Goal: Information Seeking & Learning: Check status

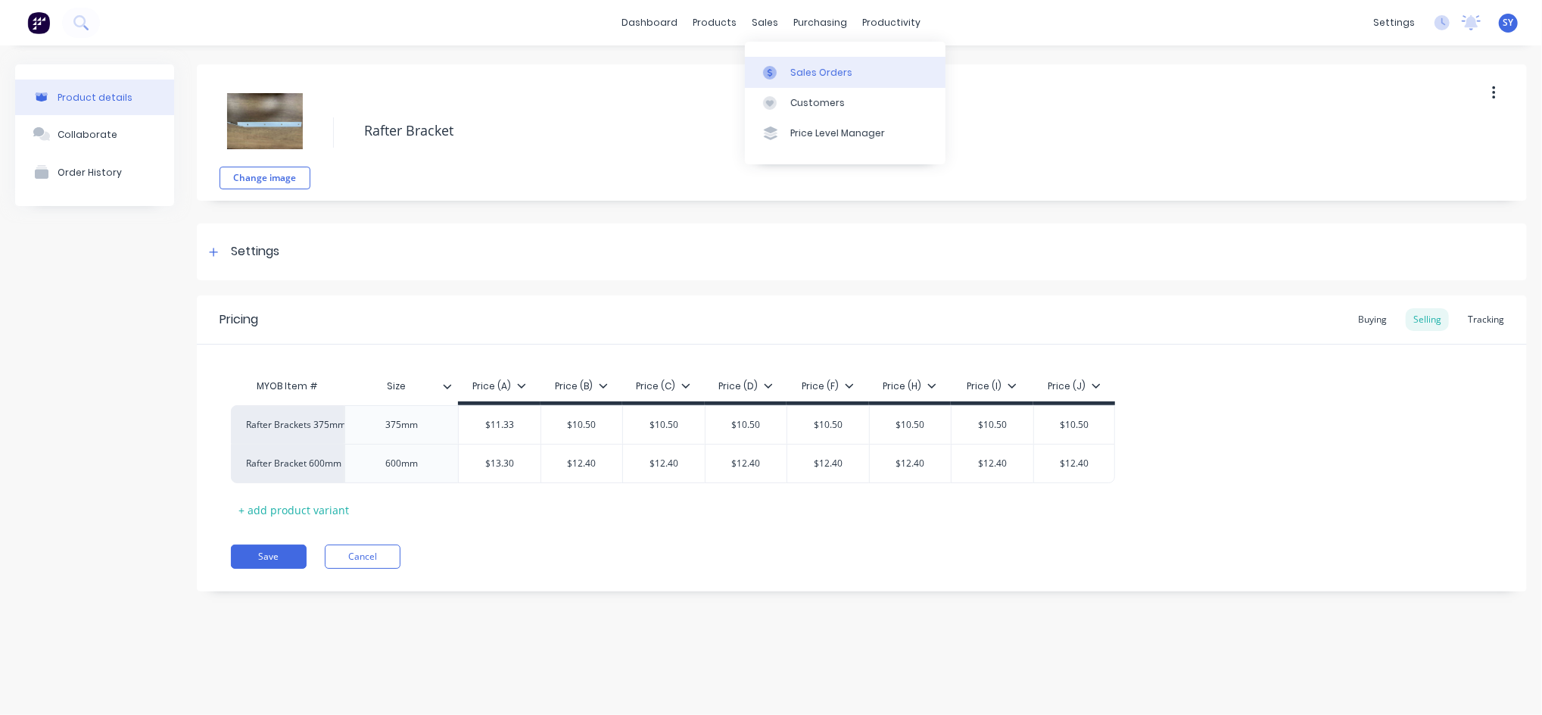
type textarea "x"
click at [803, 74] on div "Sales Orders" at bounding box center [821, 73] width 62 height 14
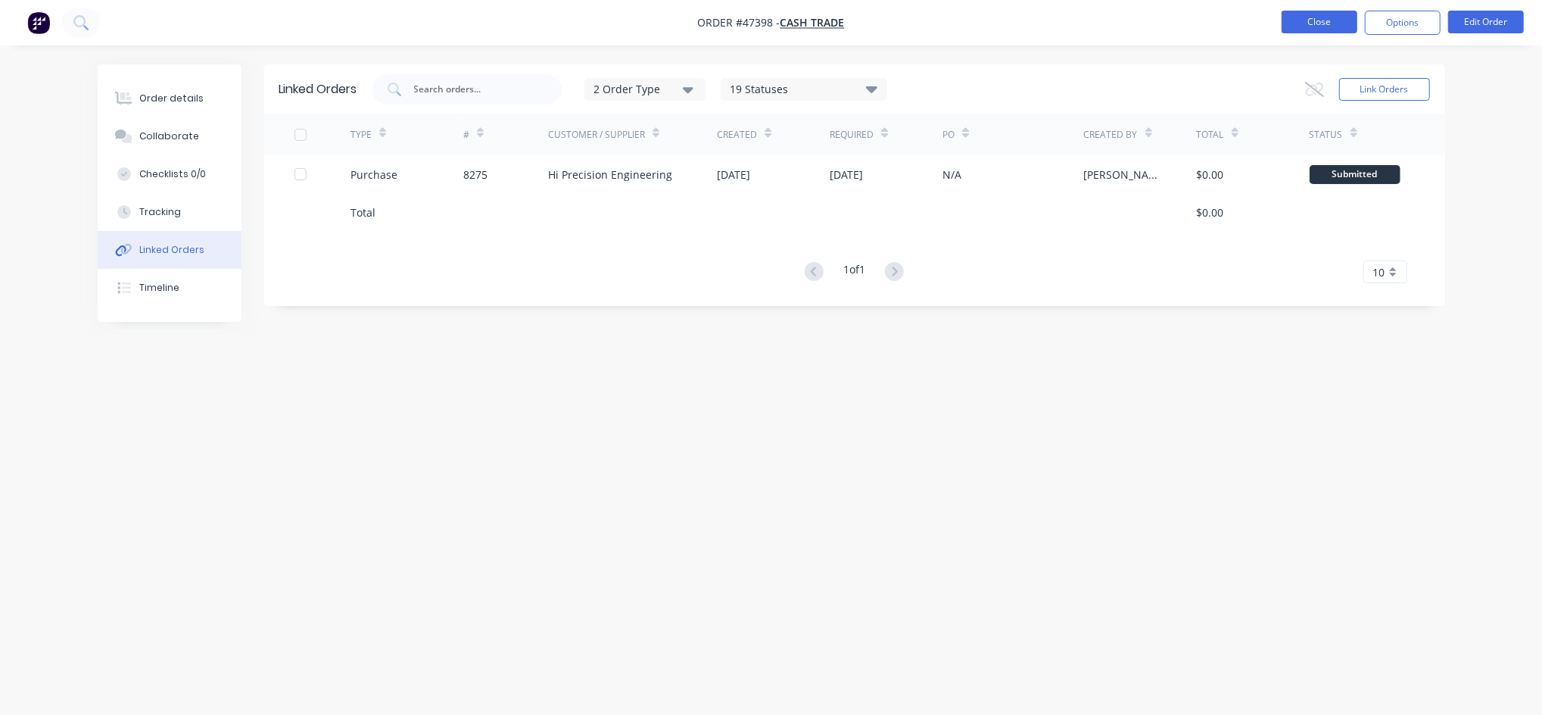
click at [1326, 25] on button "Close" at bounding box center [1320, 22] width 76 height 23
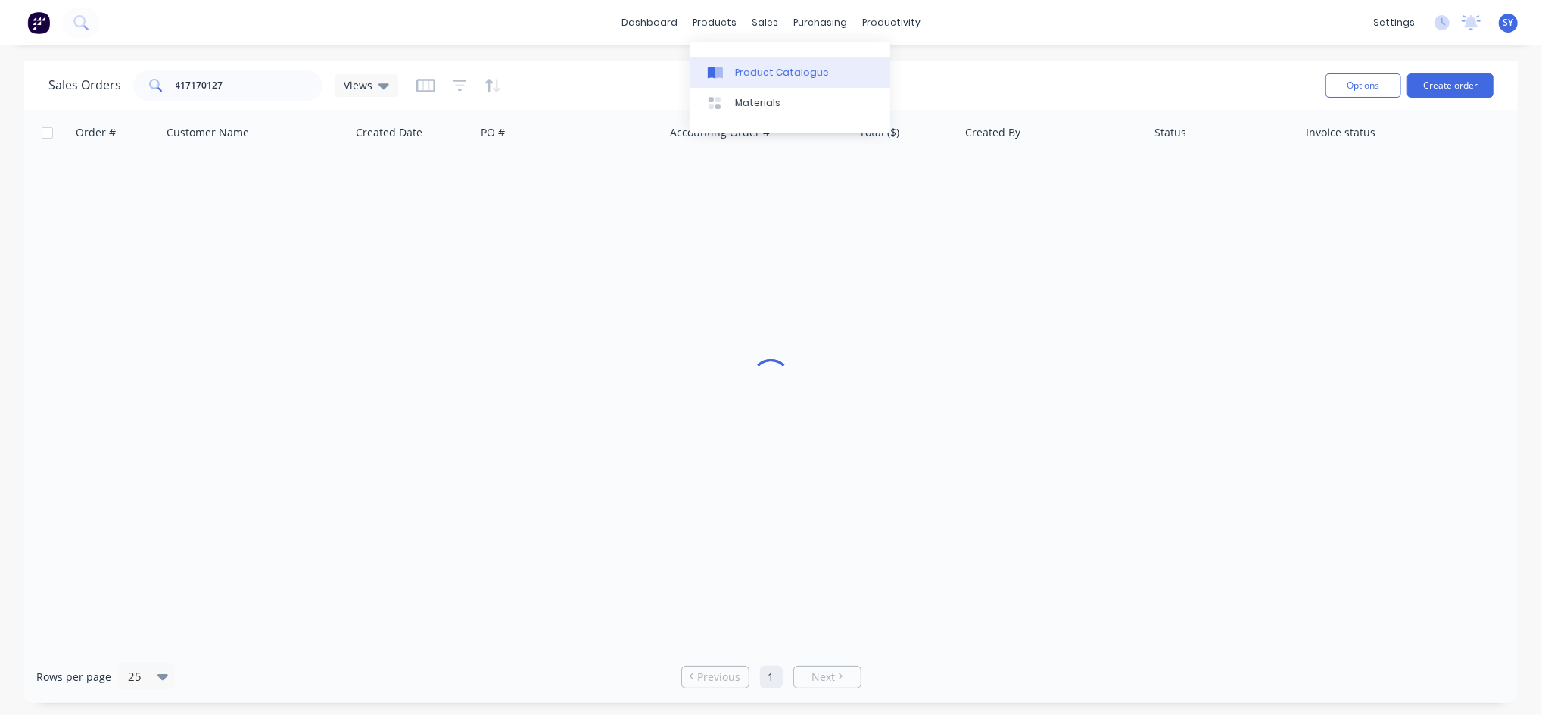
click at [735, 66] on div "Product Catalogue" at bounding box center [782, 73] width 94 height 14
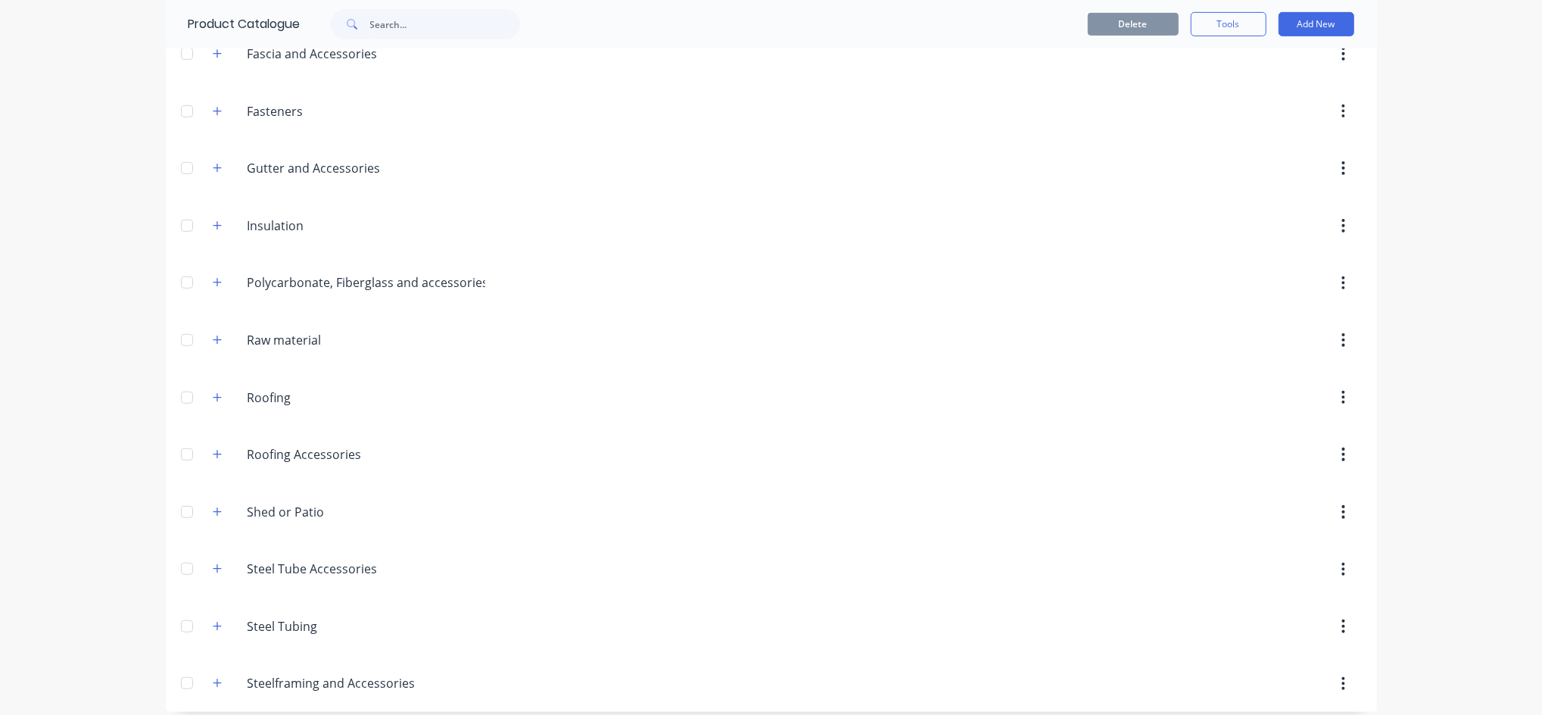
scroll to position [597, 0]
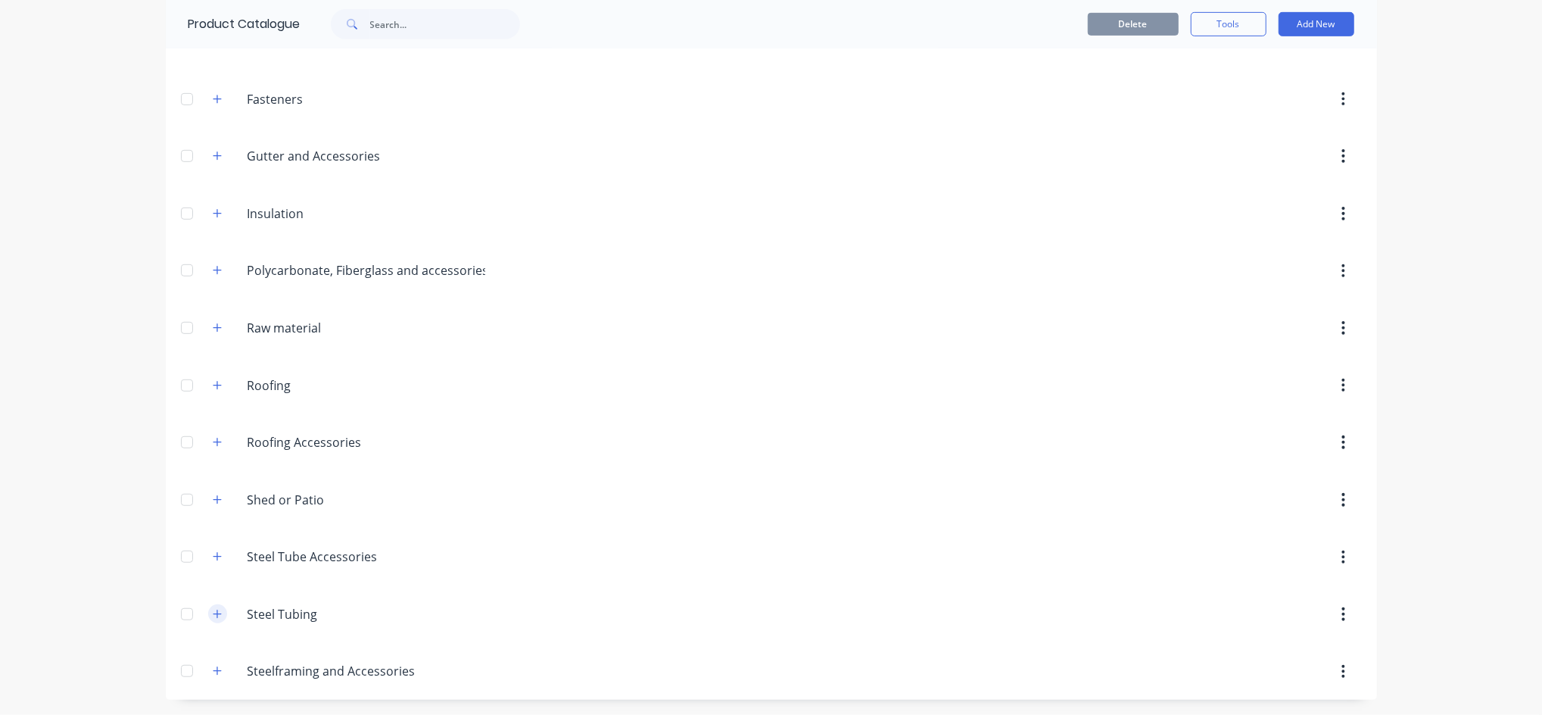
click at [213, 616] on icon "button" at bounding box center [217, 614] width 9 height 11
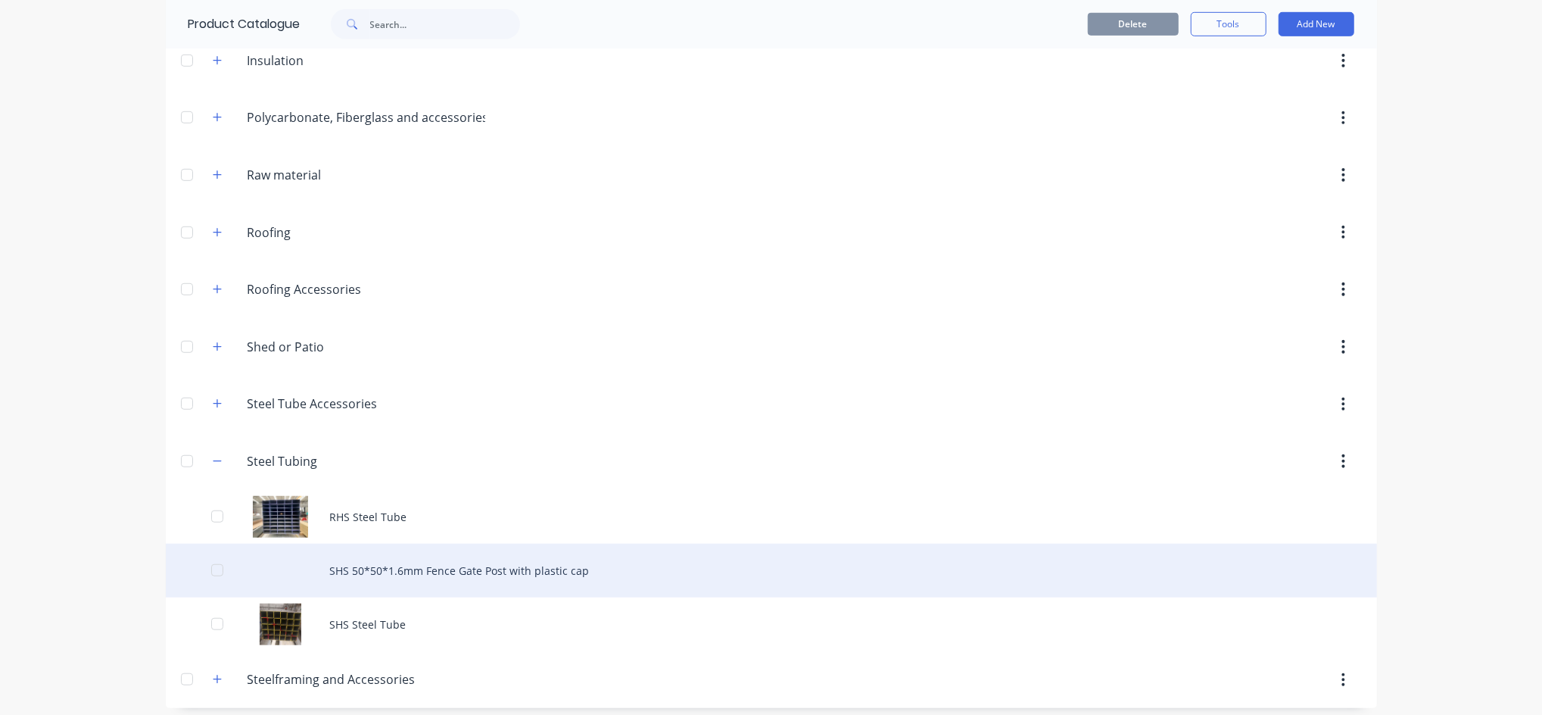
scroll to position [758, 0]
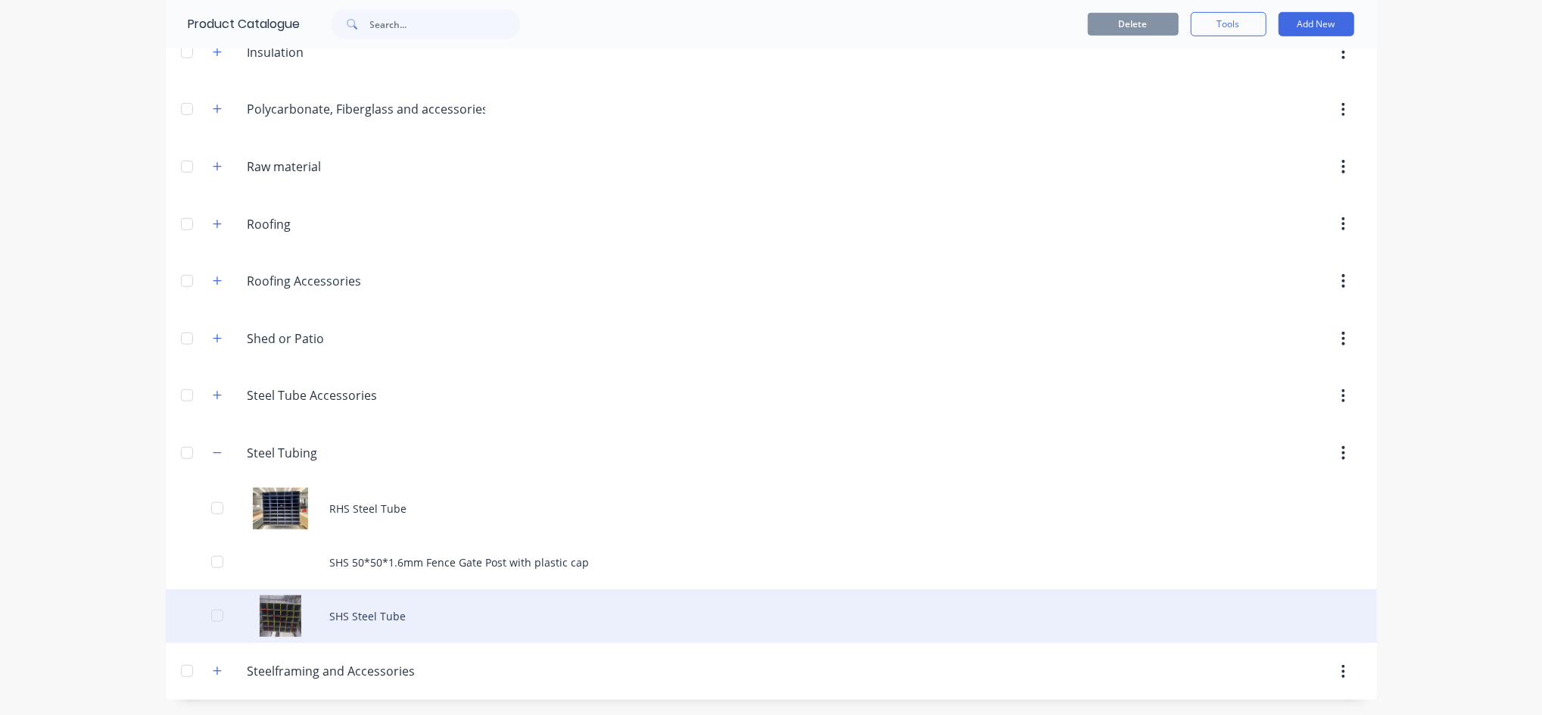
click at [364, 613] on div "SHS Steel Tube" at bounding box center [771, 616] width 1211 height 54
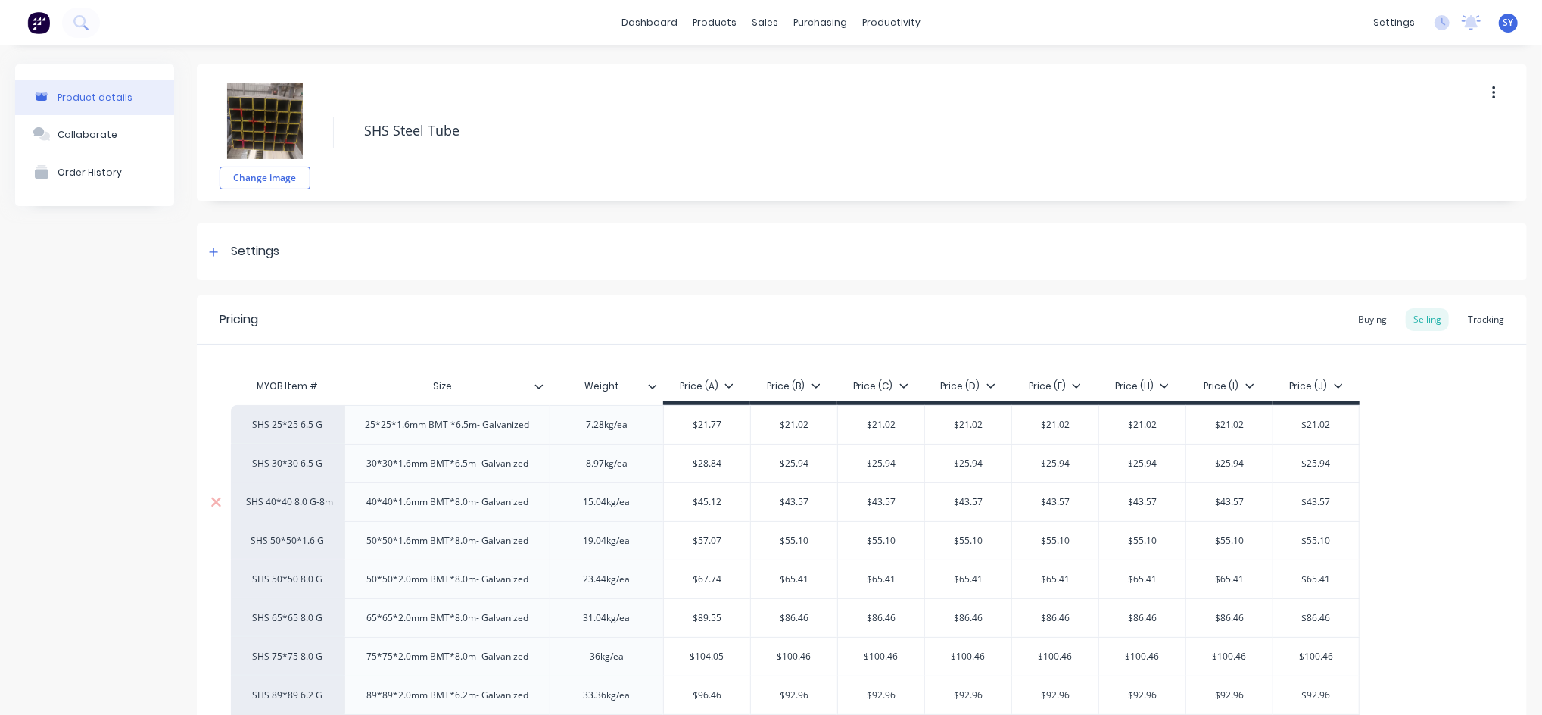
type textarea "x"
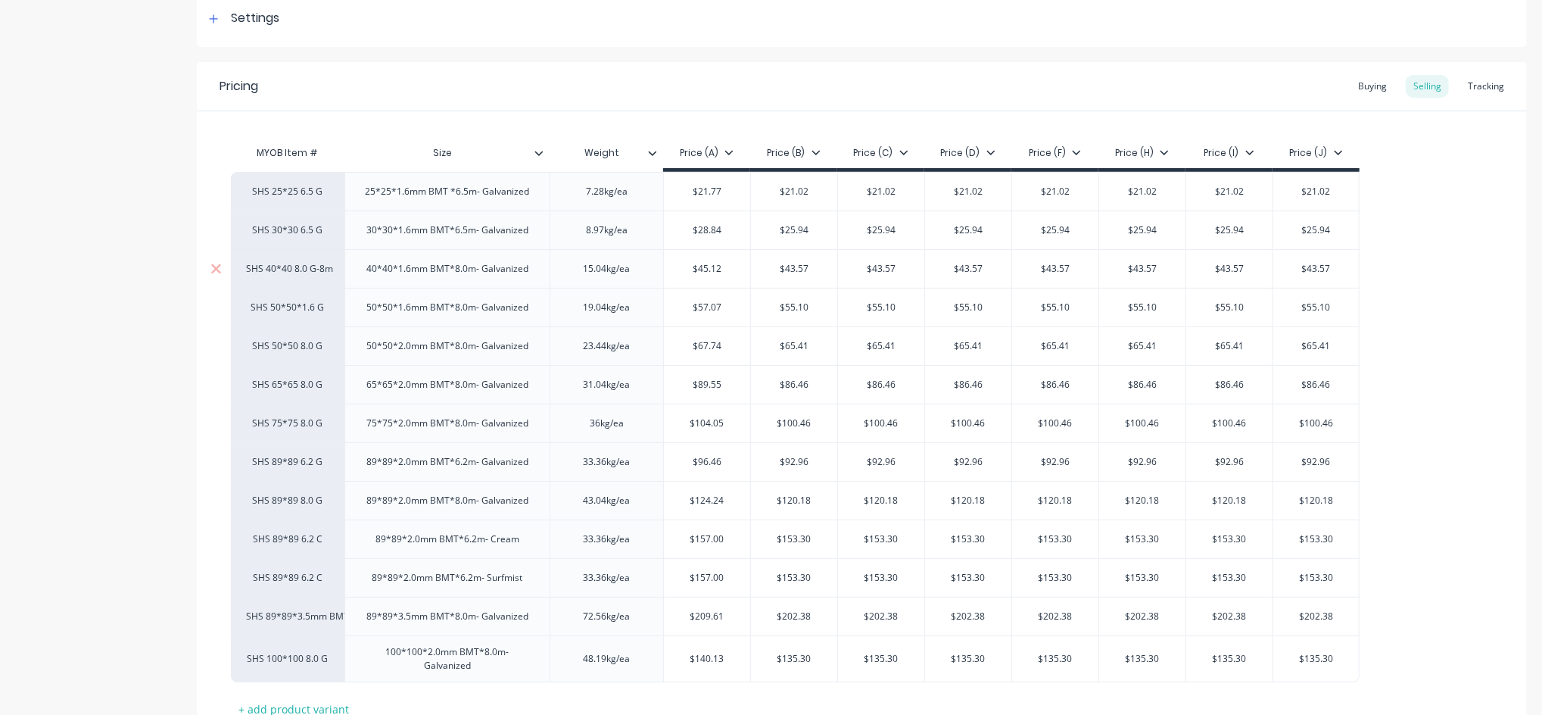
scroll to position [303, 0]
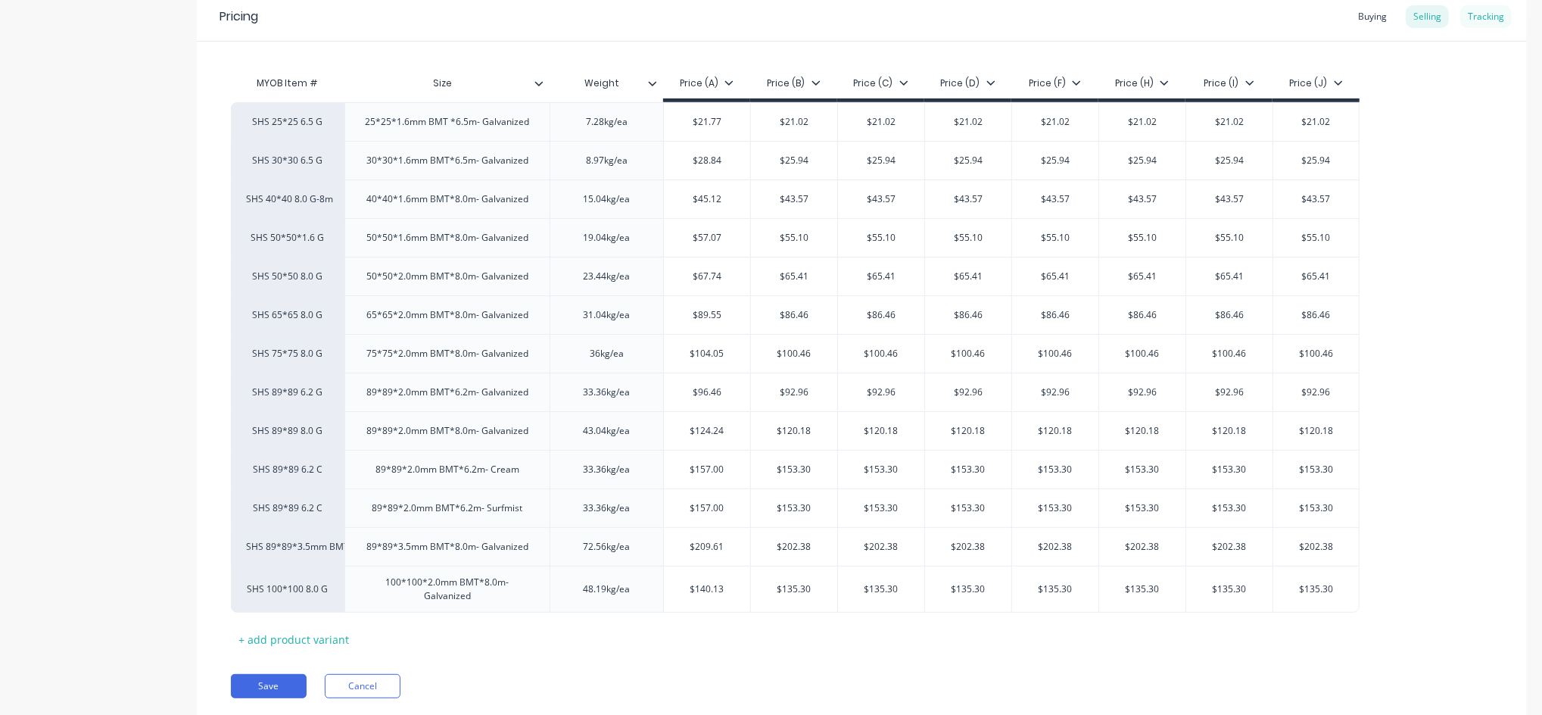
click at [1470, 12] on div "Tracking" at bounding box center [1486, 16] width 51 height 23
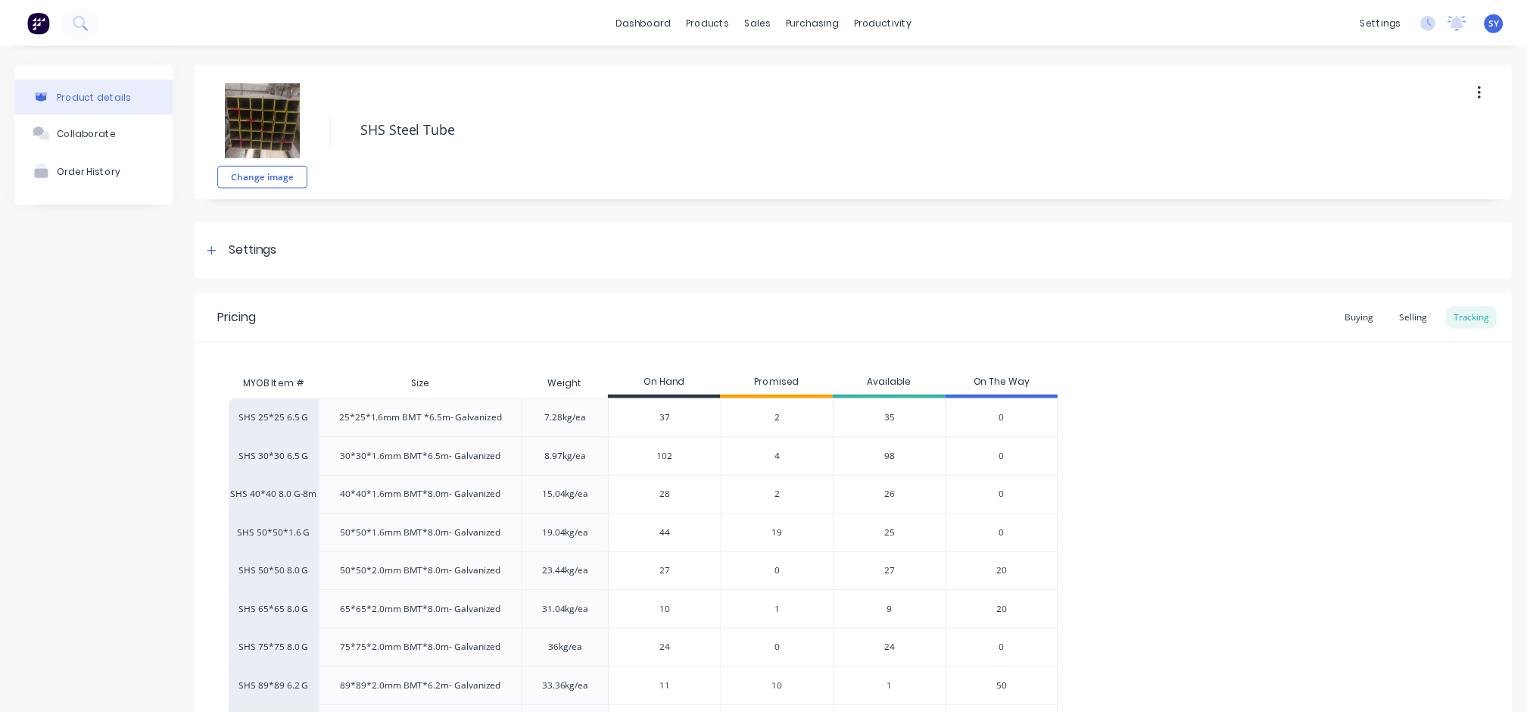
scroll to position [0, 0]
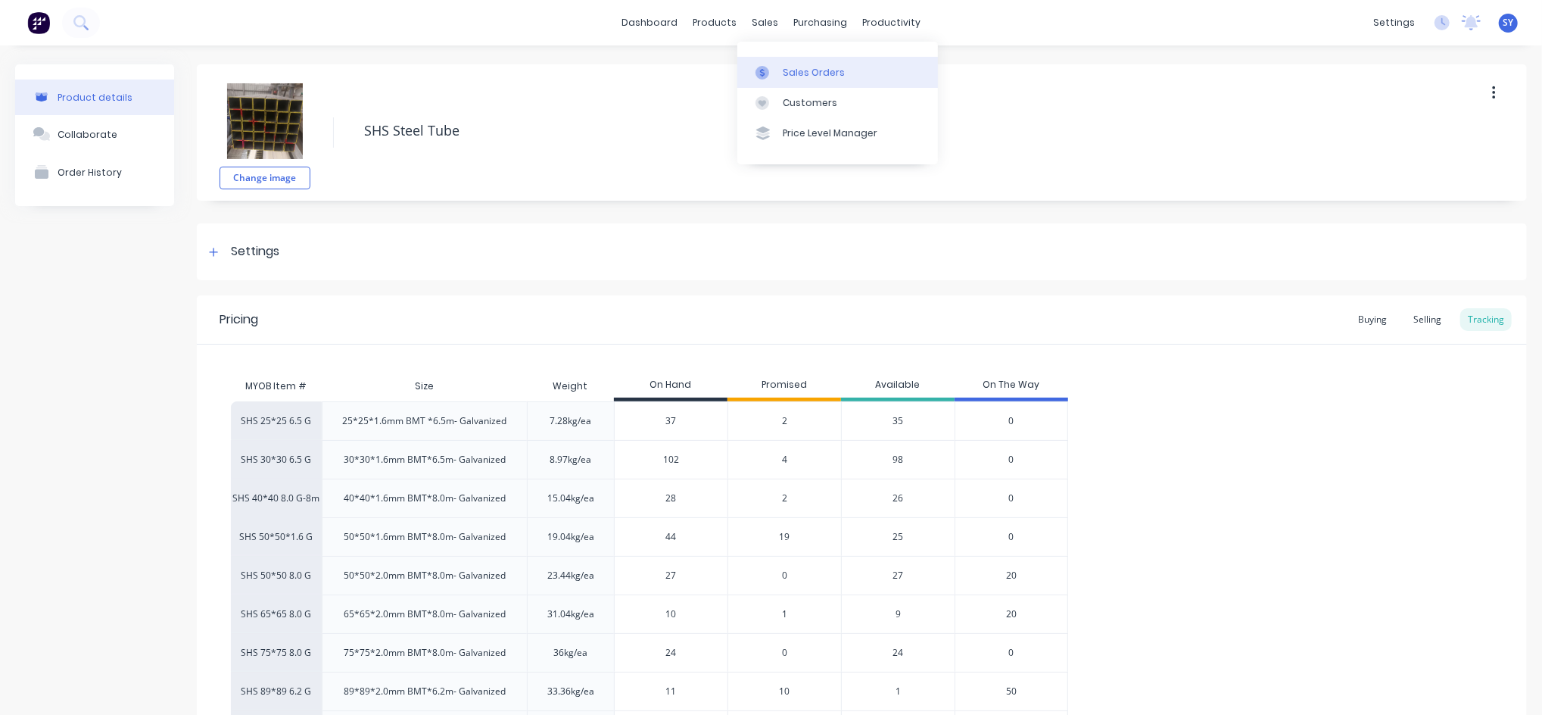
click at [788, 71] on div "Sales Orders" at bounding box center [814, 73] width 62 height 14
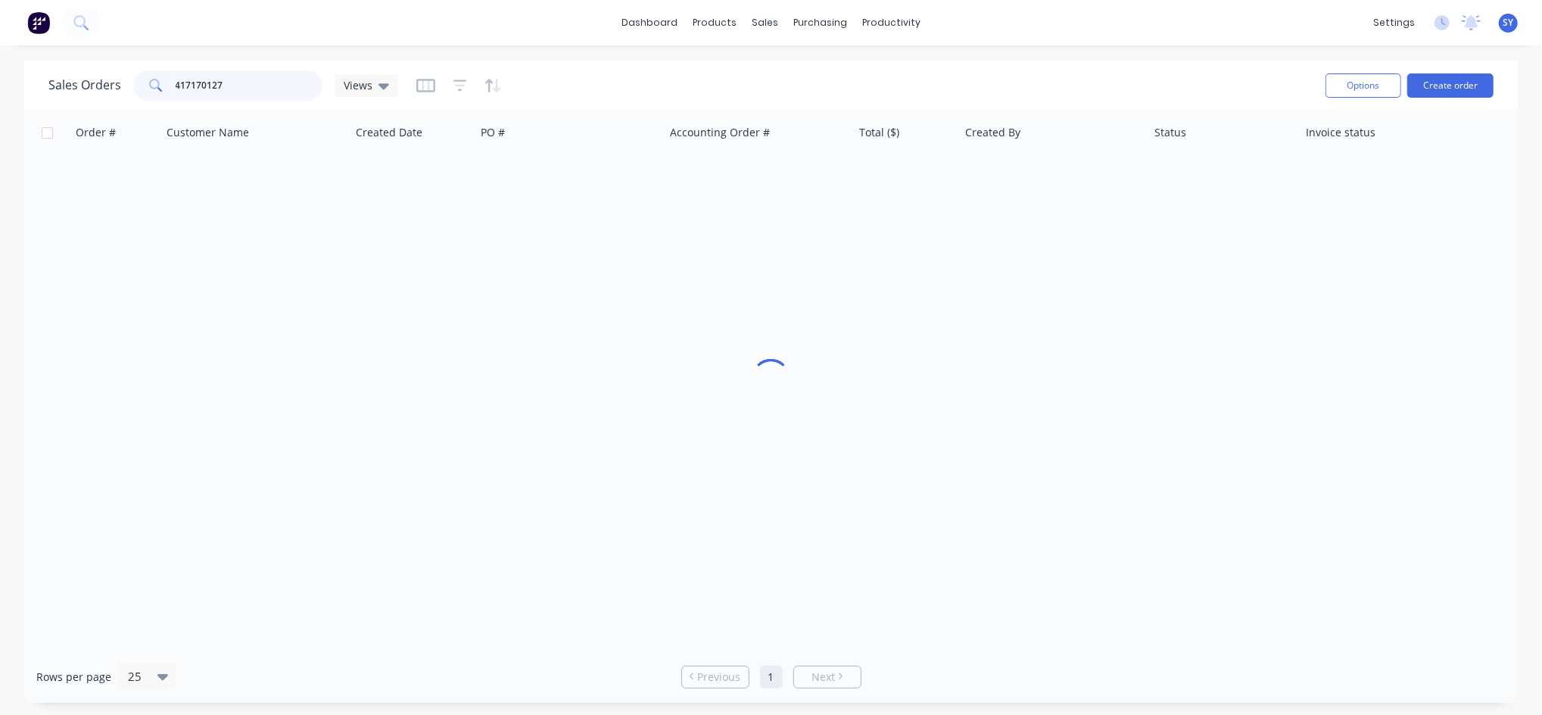
drag, startPoint x: 254, startPoint y: 86, endPoint x: 129, endPoint y: 89, distance: 125.0
click at [129, 89] on div "Sales Orders 417170127 Views" at bounding box center [223, 85] width 350 height 30
type input "47758"
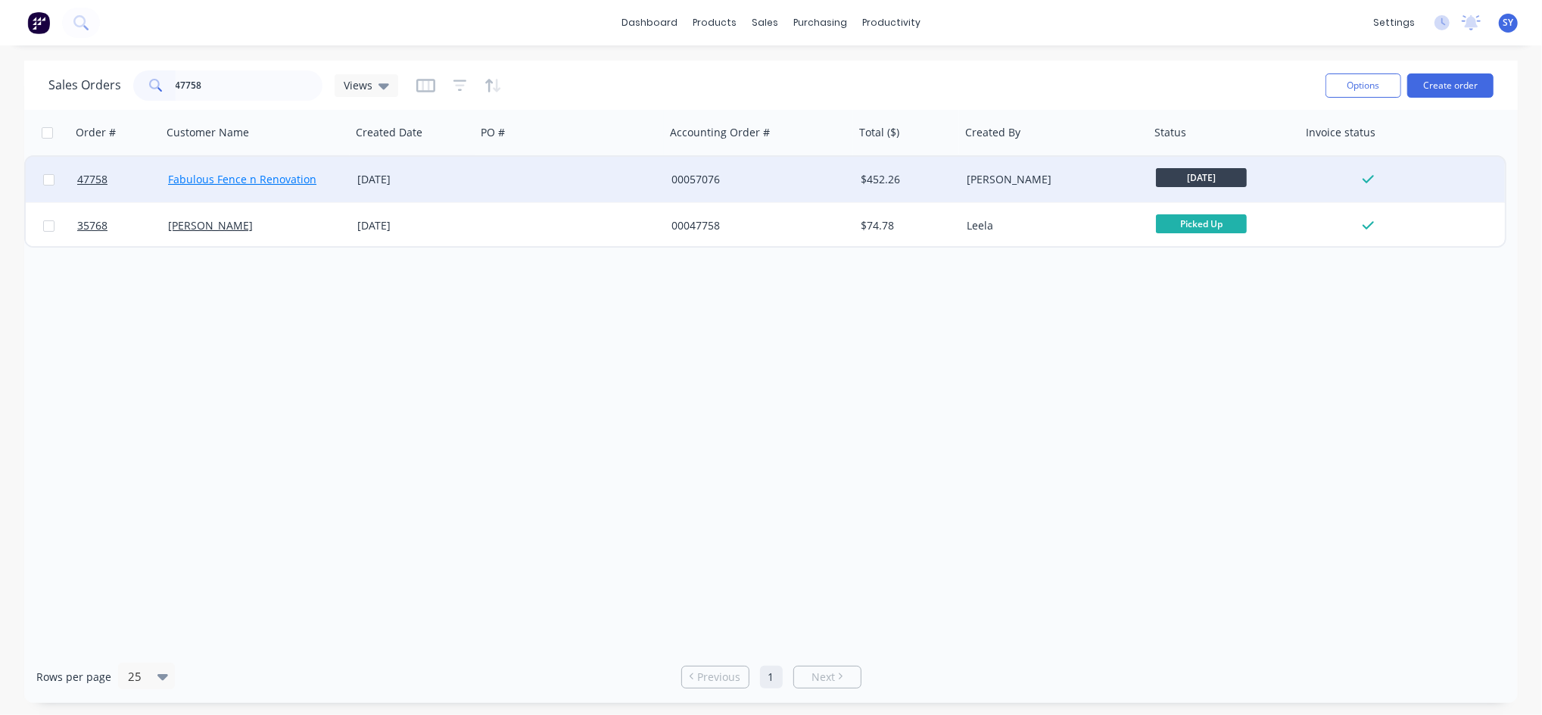
click at [179, 182] on link "Fabulous Fence n Renovation" at bounding box center [242, 179] width 148 height 14
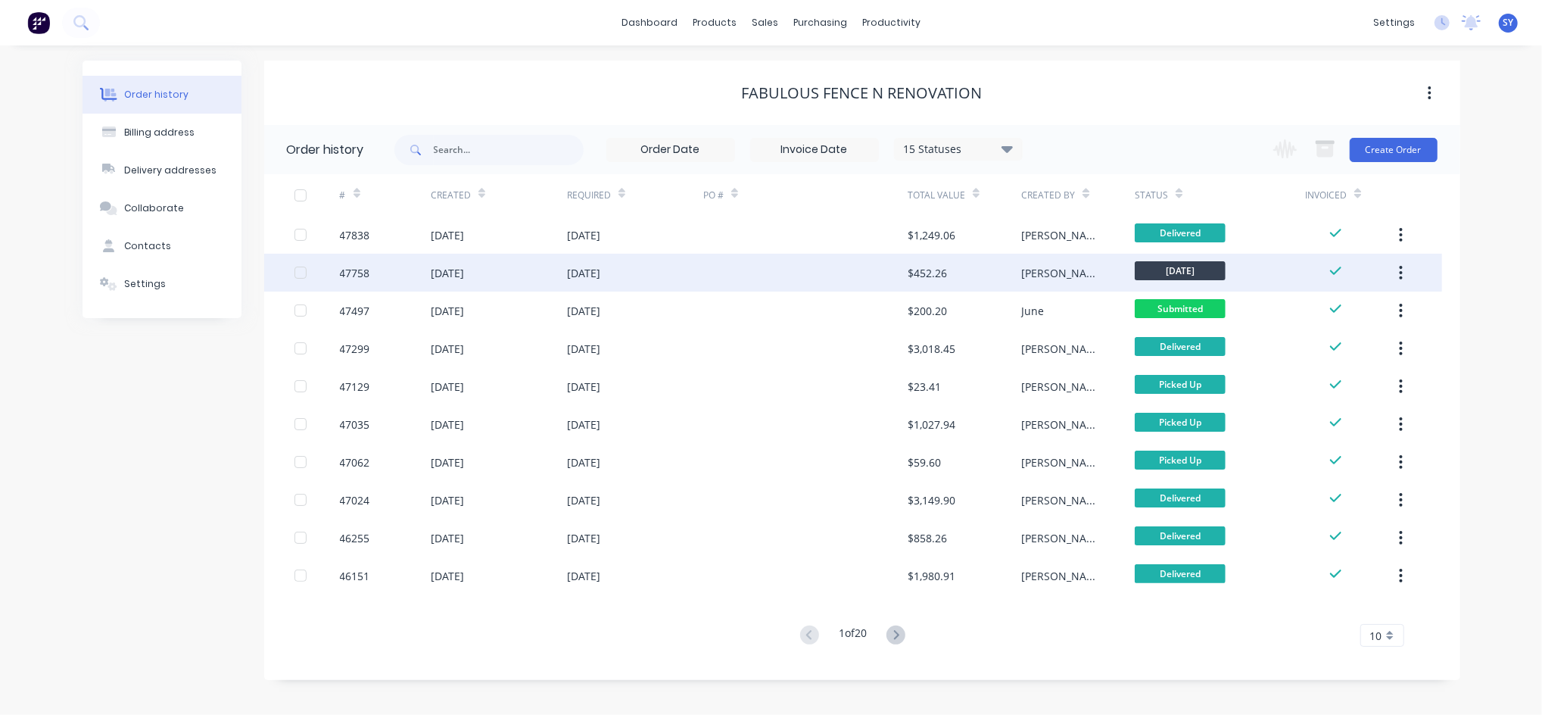
click at [778, 281] on div at bounding box center [805, 273] width 204 height 38
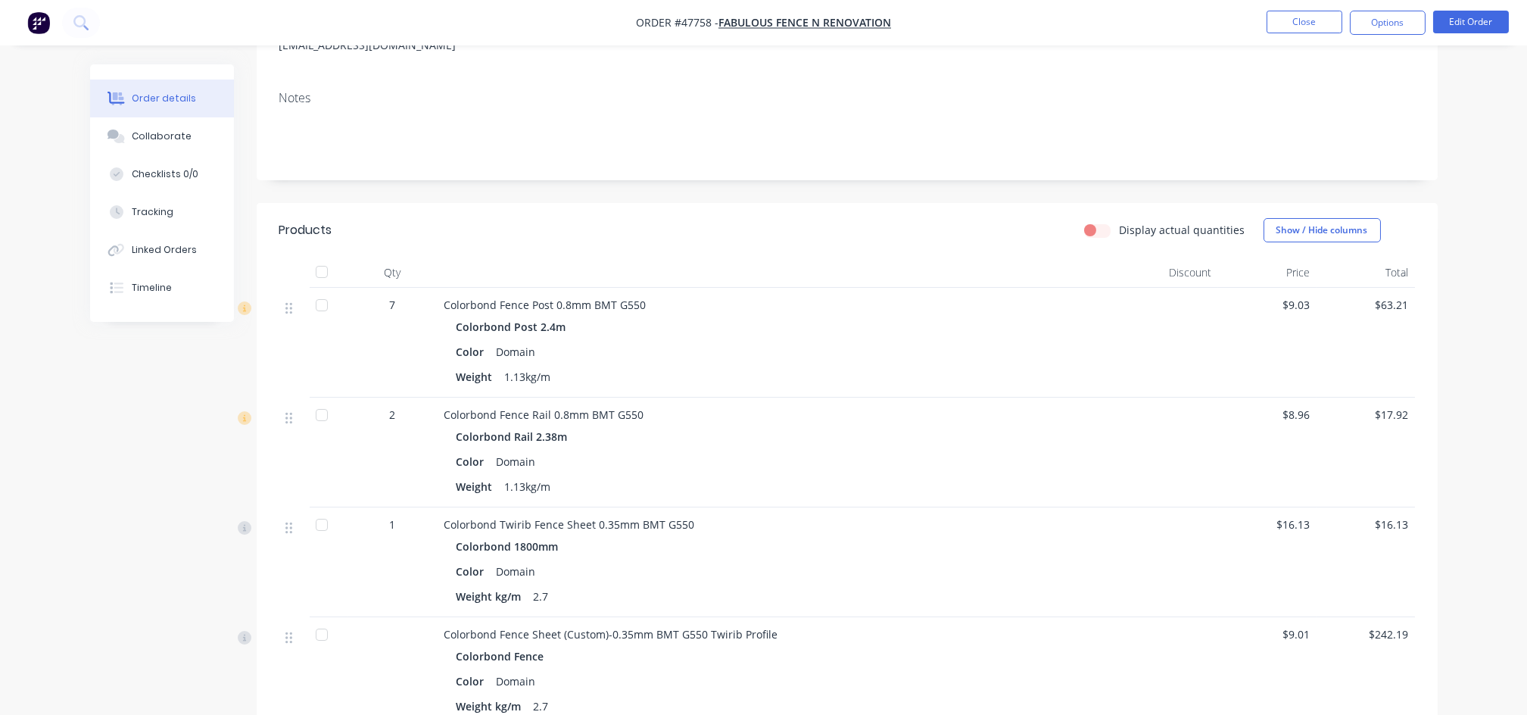
scroll to position [101, 0]
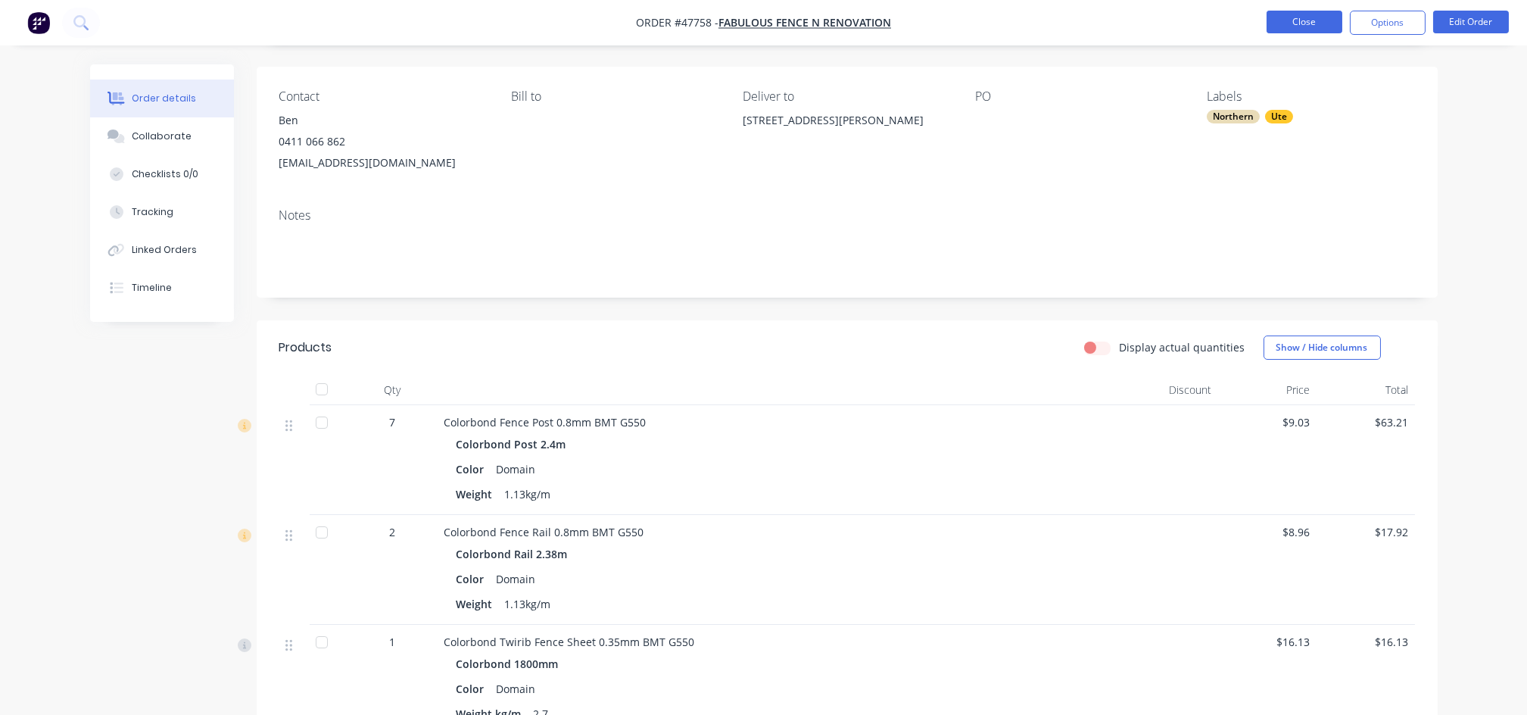
click at [1312, 17] on button "Close" at bounding box center [1305, 22] width 76 height 23
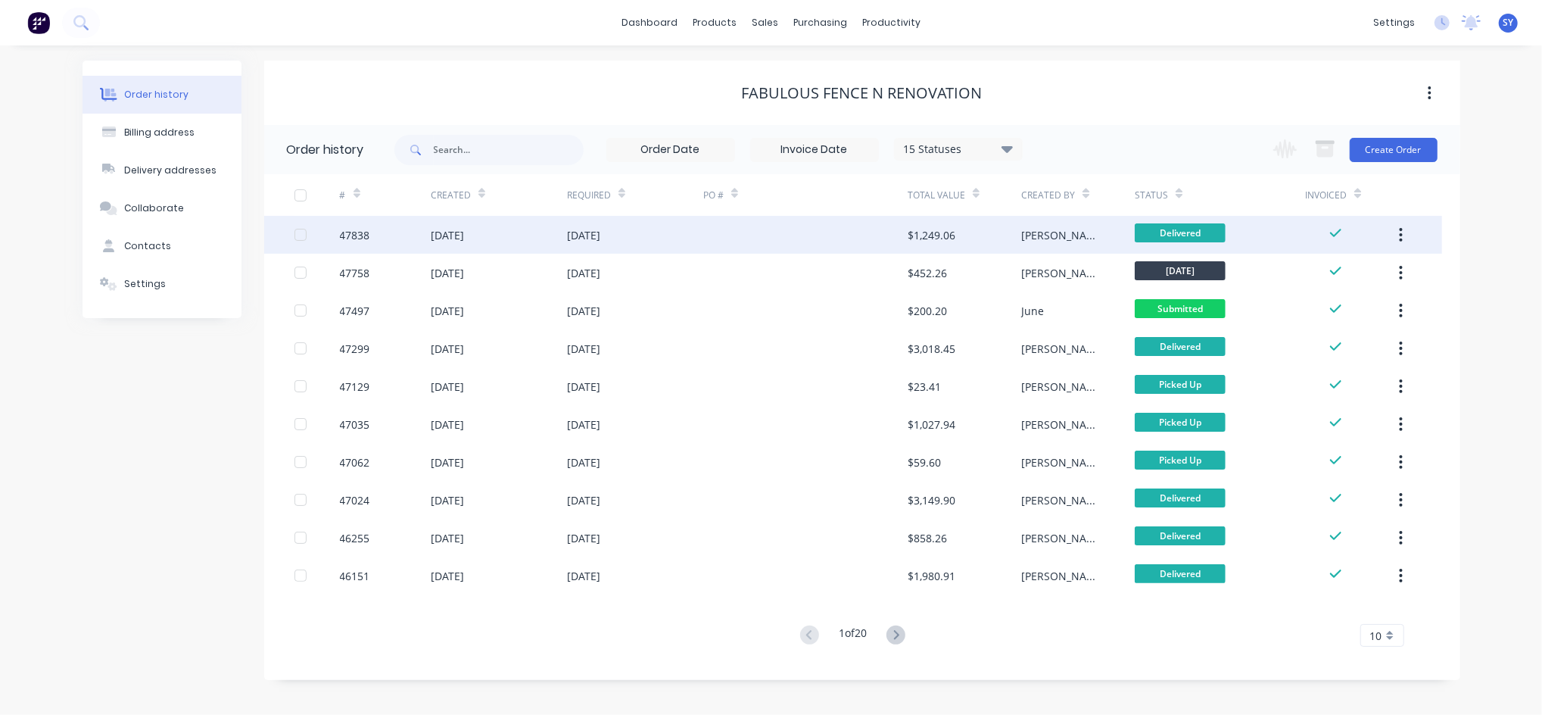
click at [1052, 237] on div "[PERSON_NAME]" at bounding box center [1078, 235] width 114 height 38
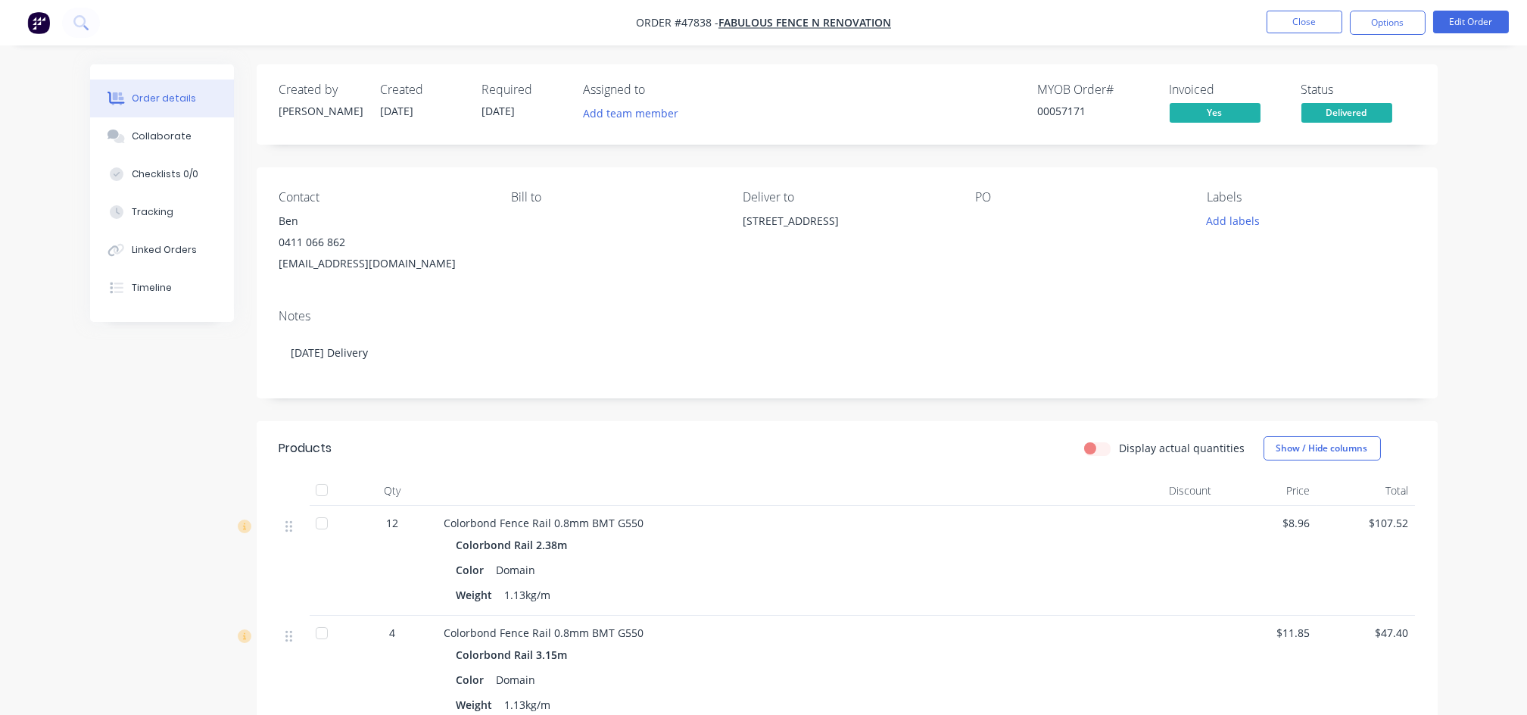
click at [1293, 292] on div "Contact Ben 0411 066 862 fabulousfence@gmail.com Bill to Deliver to 4 Rainbow G…" at bounding box center [847, 231] width 1181 height 129
click at [1290, 17] on button "Close" at bounding box center [1305, 22] width 76 height 23
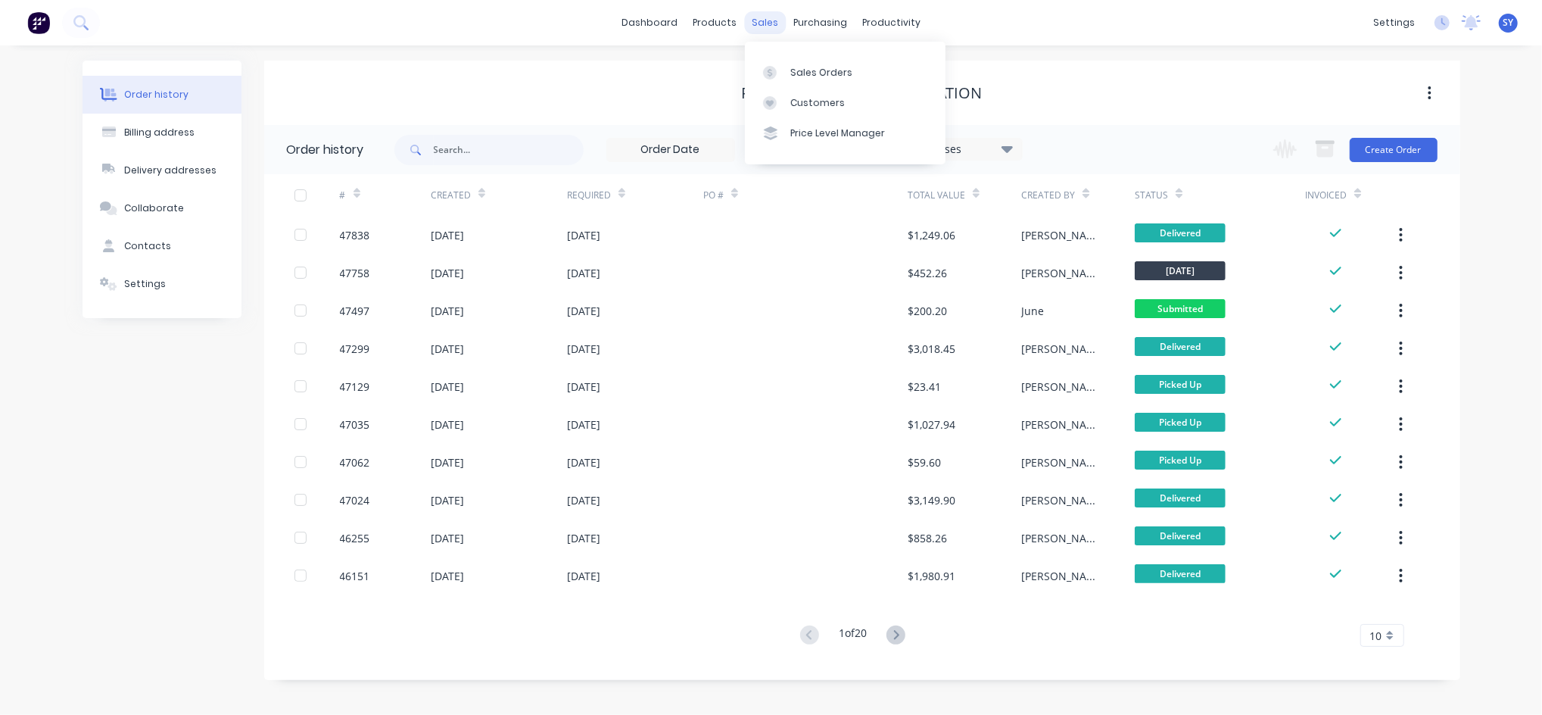
click at [755, 15] on div "sales" at bounding box center [765, 22] width 42 height 23
click at [800, 73] on div "Sales Orders" at bounding box center [821, 73] width 62 height 14
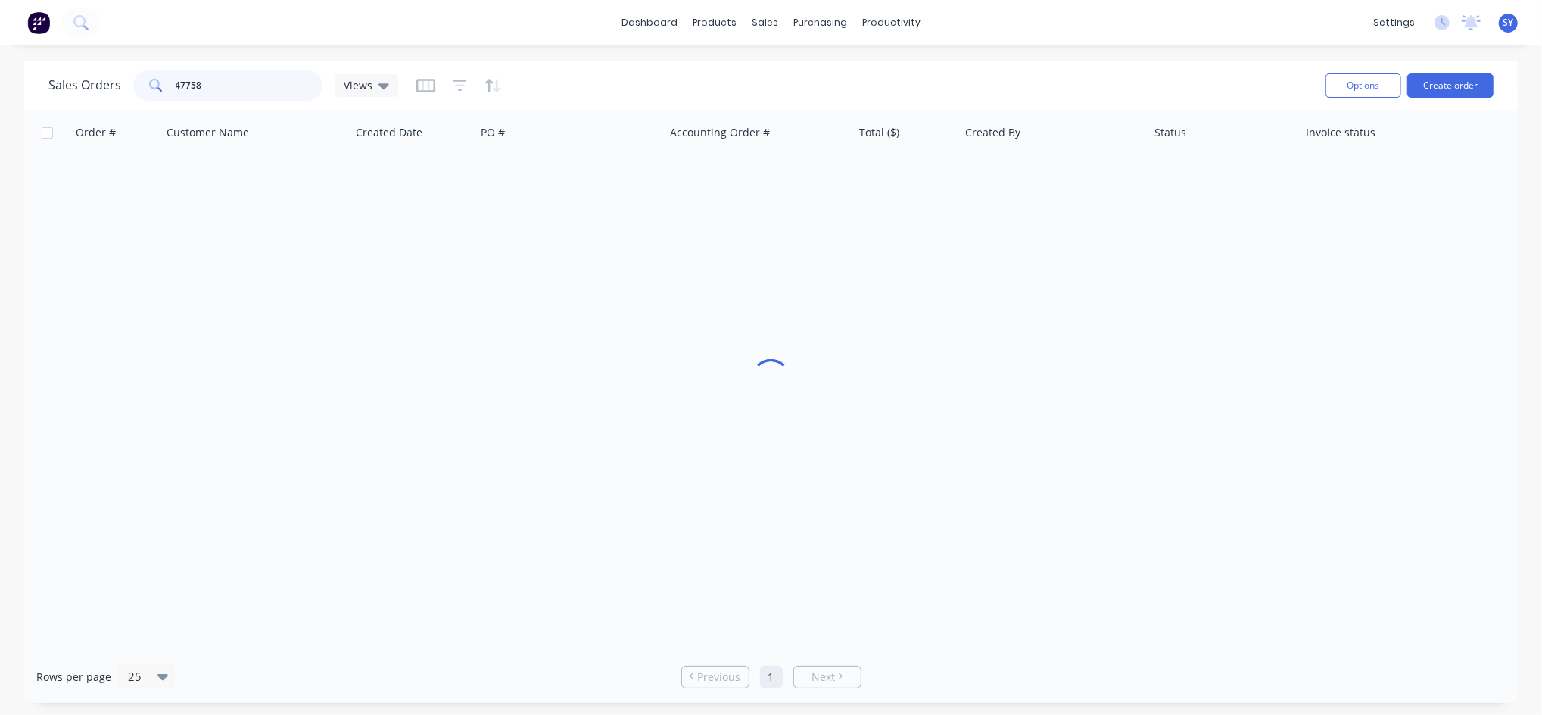
drag, startPoint x: 243, startPoint y: 89, endPoint x: 111, endPoint y: 90, distance: 132.5
click at [111, 90] on div "Sales Orders 47758 Views" at bounding box center [223, 85] width 350 height 30
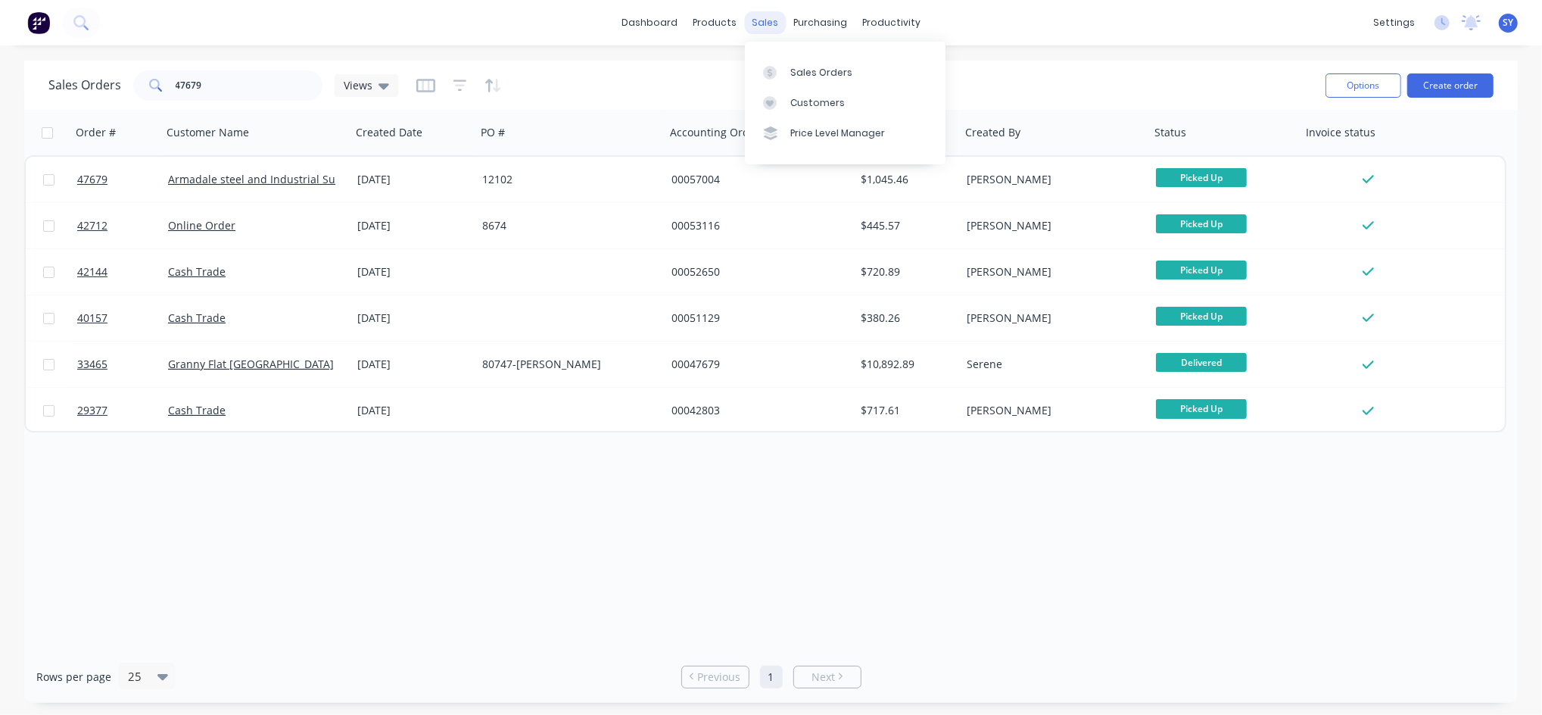
click at [758, 19] on div "sales" at bounding box center [765, 22] width 42 height 23
click at [803, 67] on div "Sales Orders" at bounding box center [821, 73] width 62 height 14
drag, startPoint x: 210, startPoint y: 98, endPoint x: 148, endPoint y: 98, distance: 62.8
click at [148, 98] on div "47679" at bounding box center [227, 85] width 189 height 30
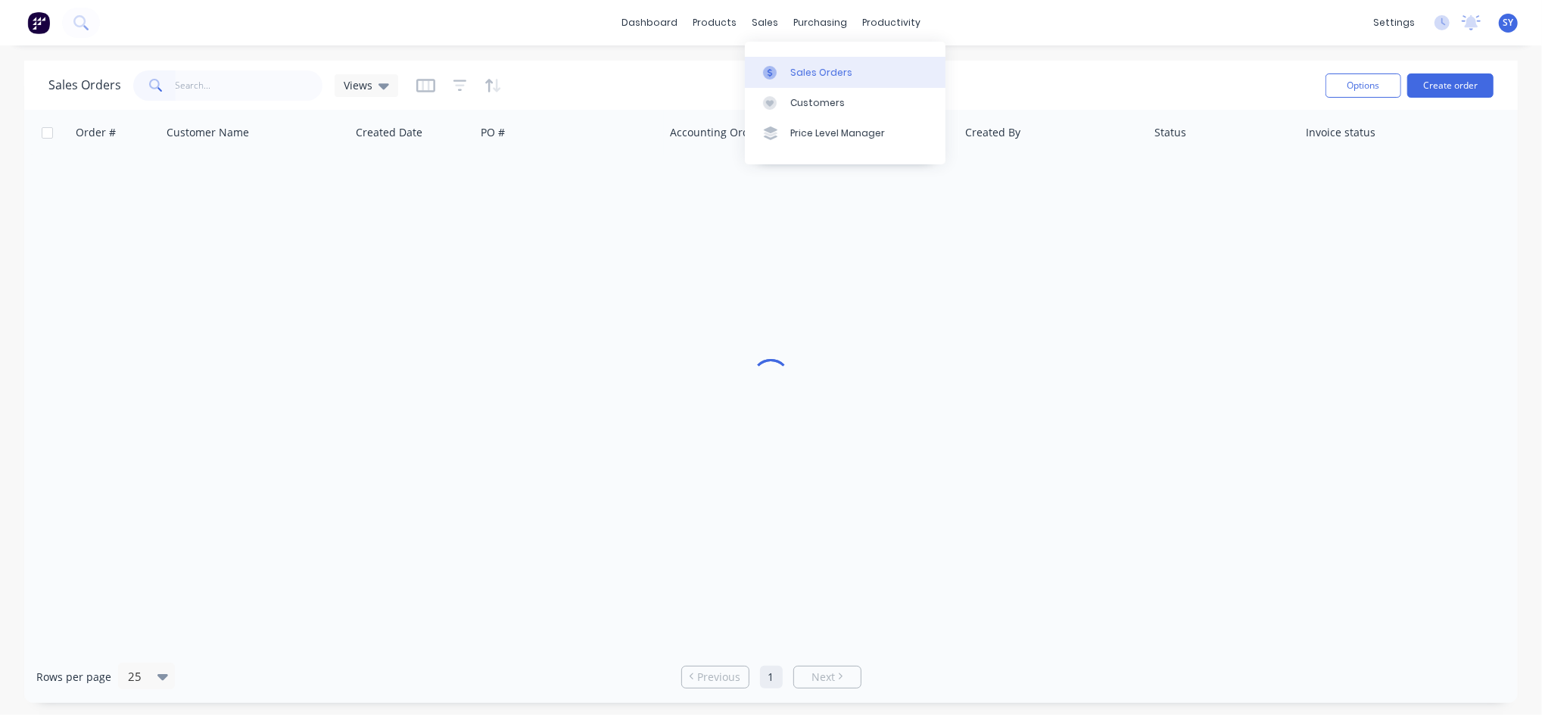
click at [812, 70] on div "Sales Orders" at bounding box center [821, 73] width 62 height 14
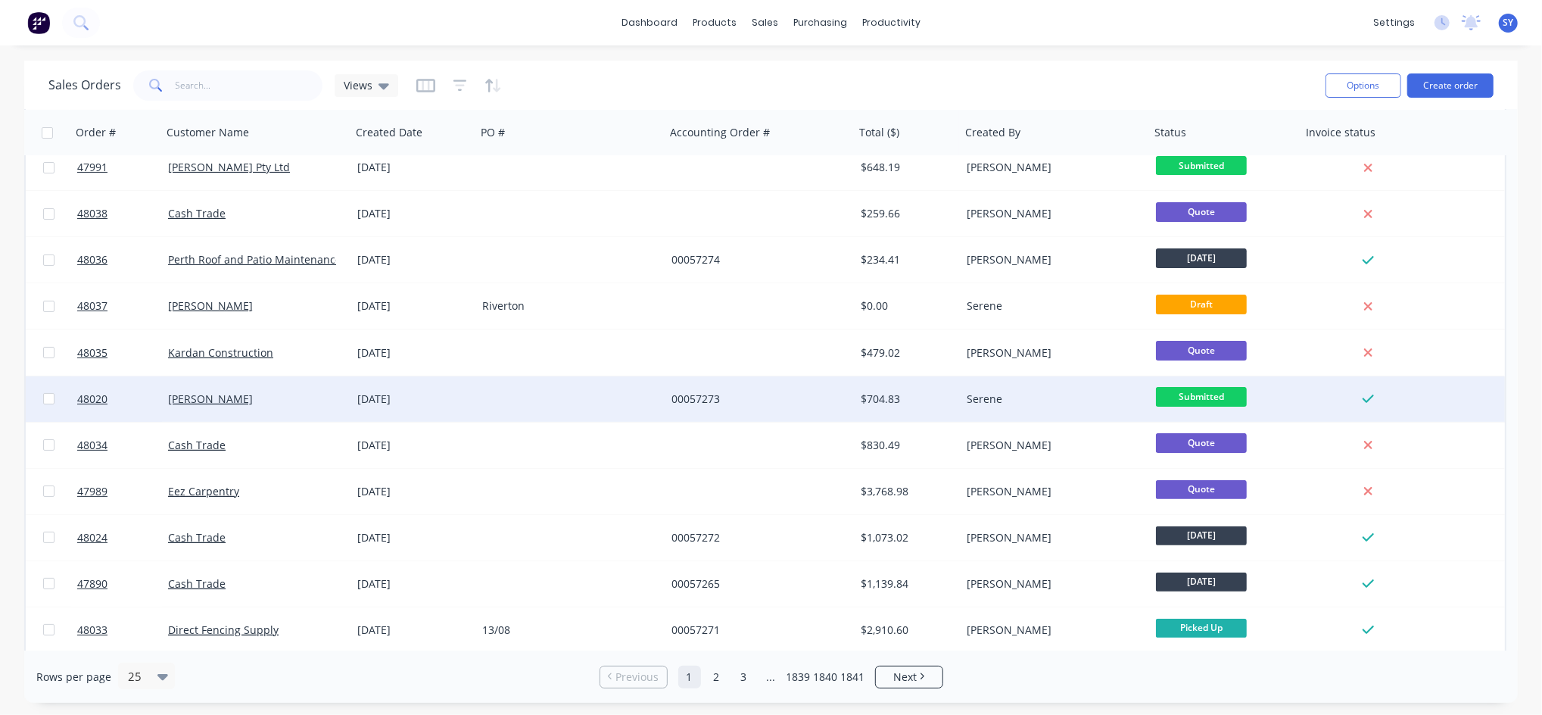
scroll to position [201, 0]
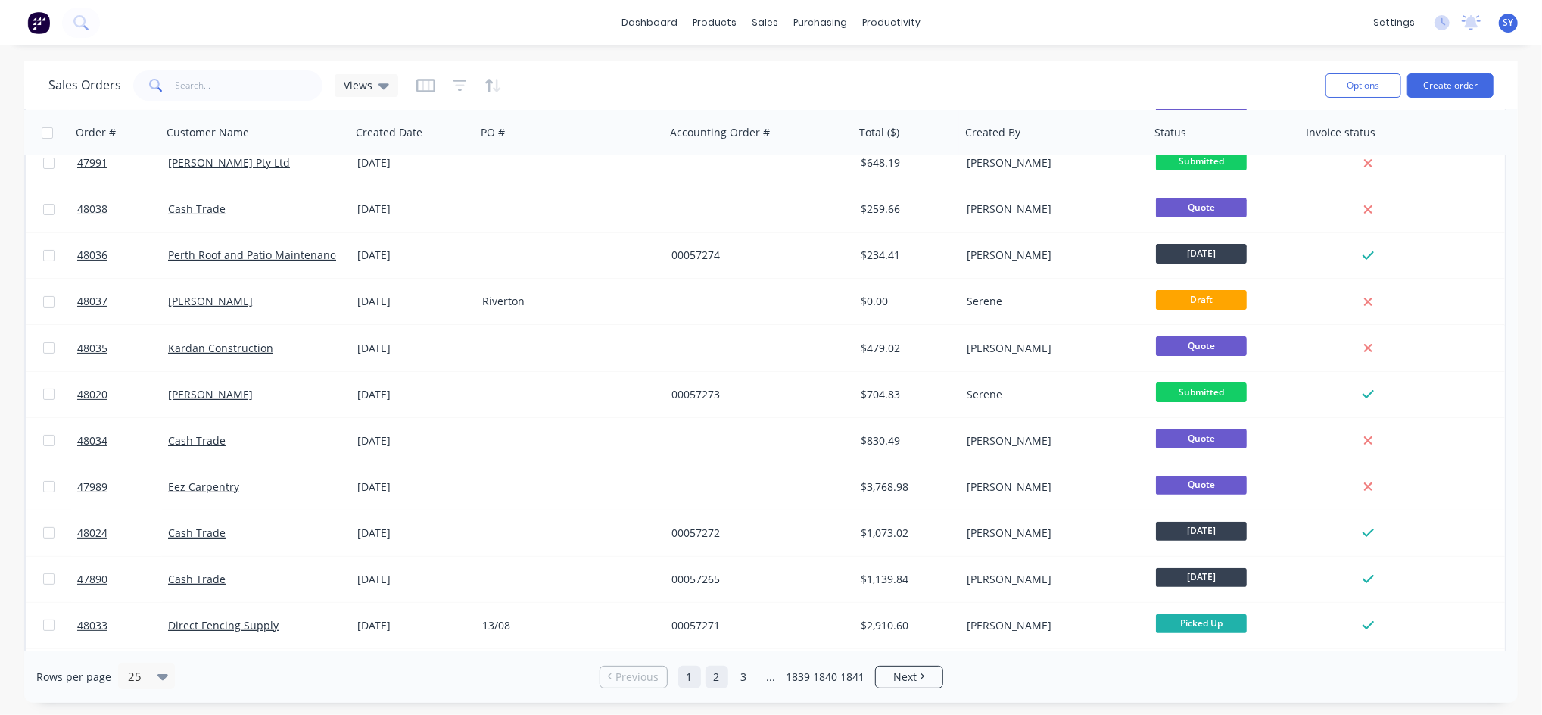
click at [721, 685] on link "2" at bounding box center [717, 677] width 23 height 23
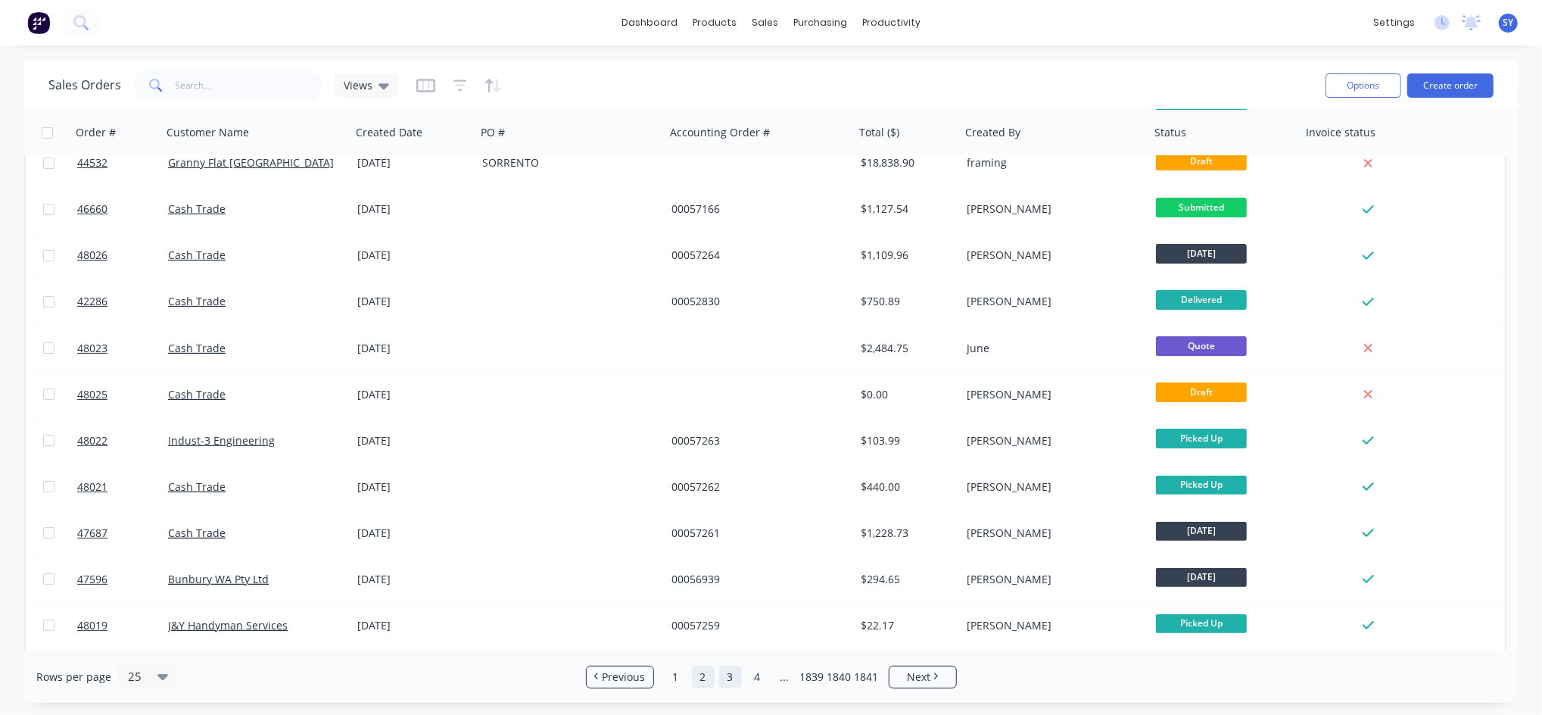
click at [725, 678] on link "3" at bounding box center [730, 677] width 23 height 23
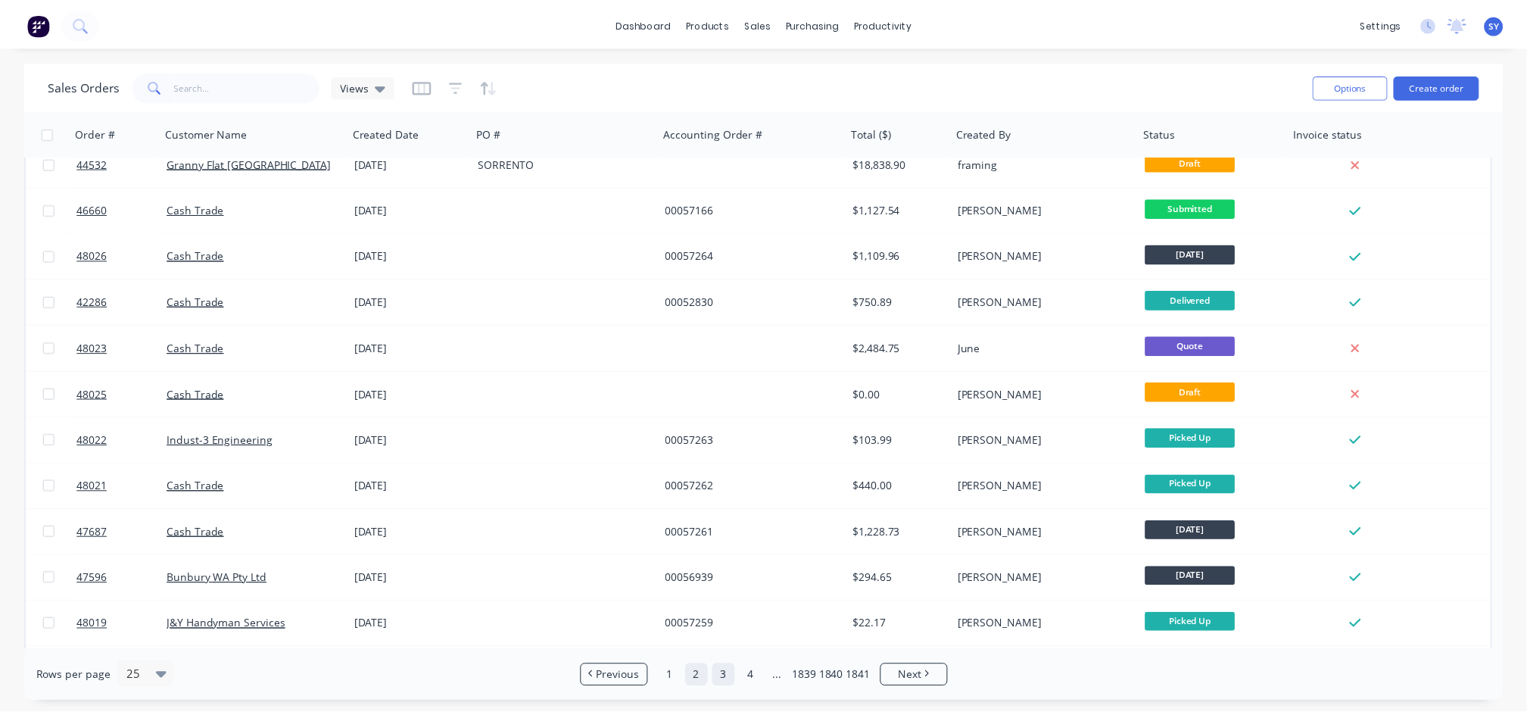
scroll to position [0, 0]
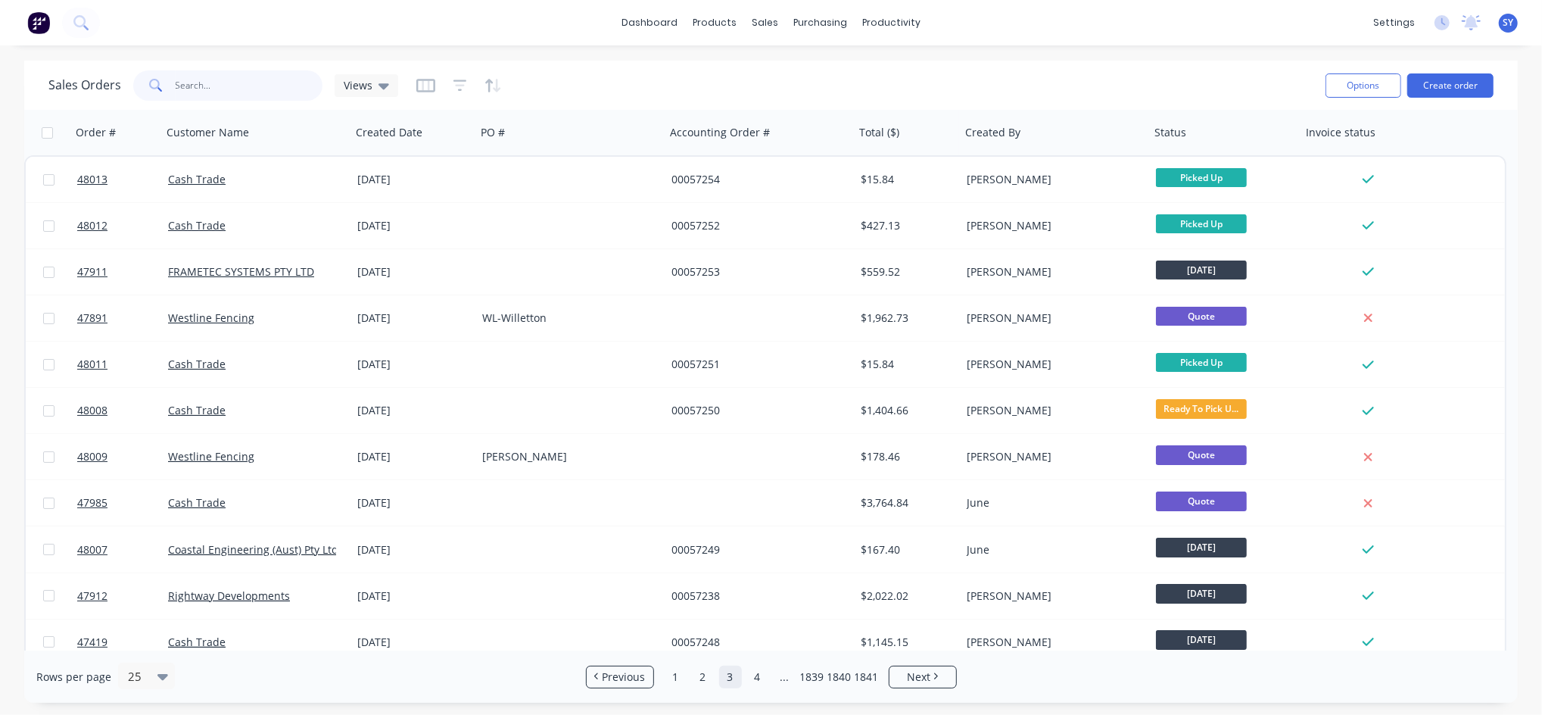
click at [251, 80] on input "text" at bounding box center [250, 85] width 148 height 30
type input "43513"
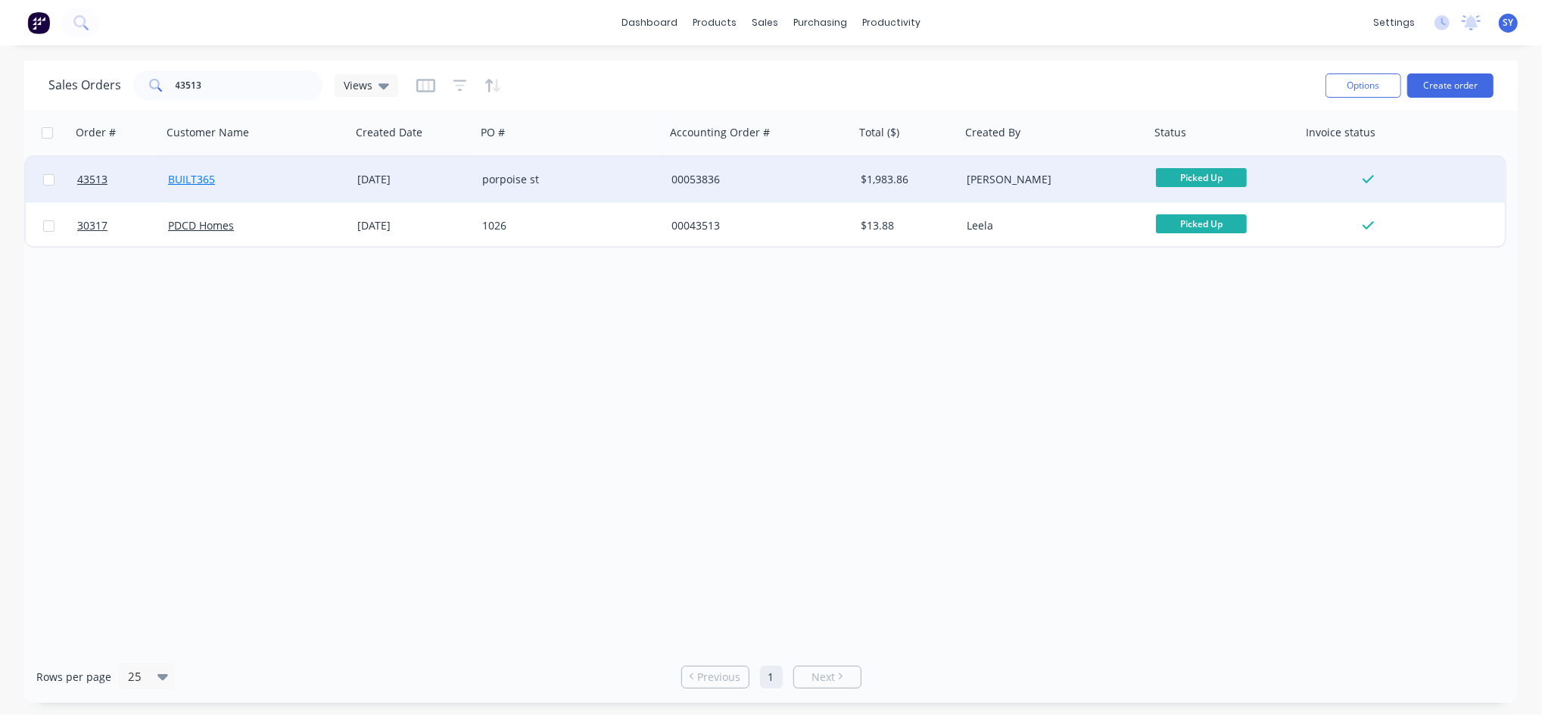
click at [204, 182] on link "BUILT365" at bounding box center [191, 179] width 47 height 14
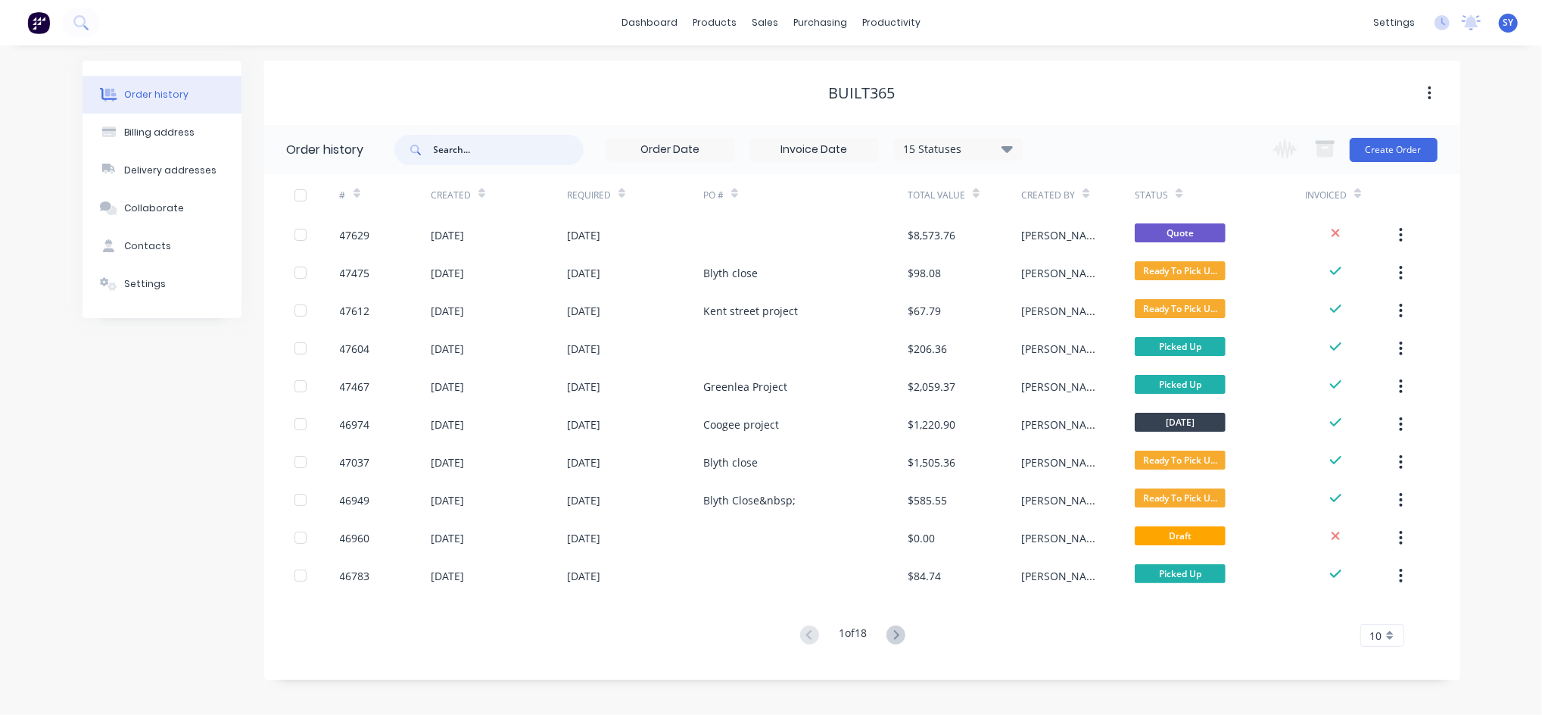
click at [472, 157] on input "text" at bounding box center [509, 150] width 150 height 30
type input "43513"
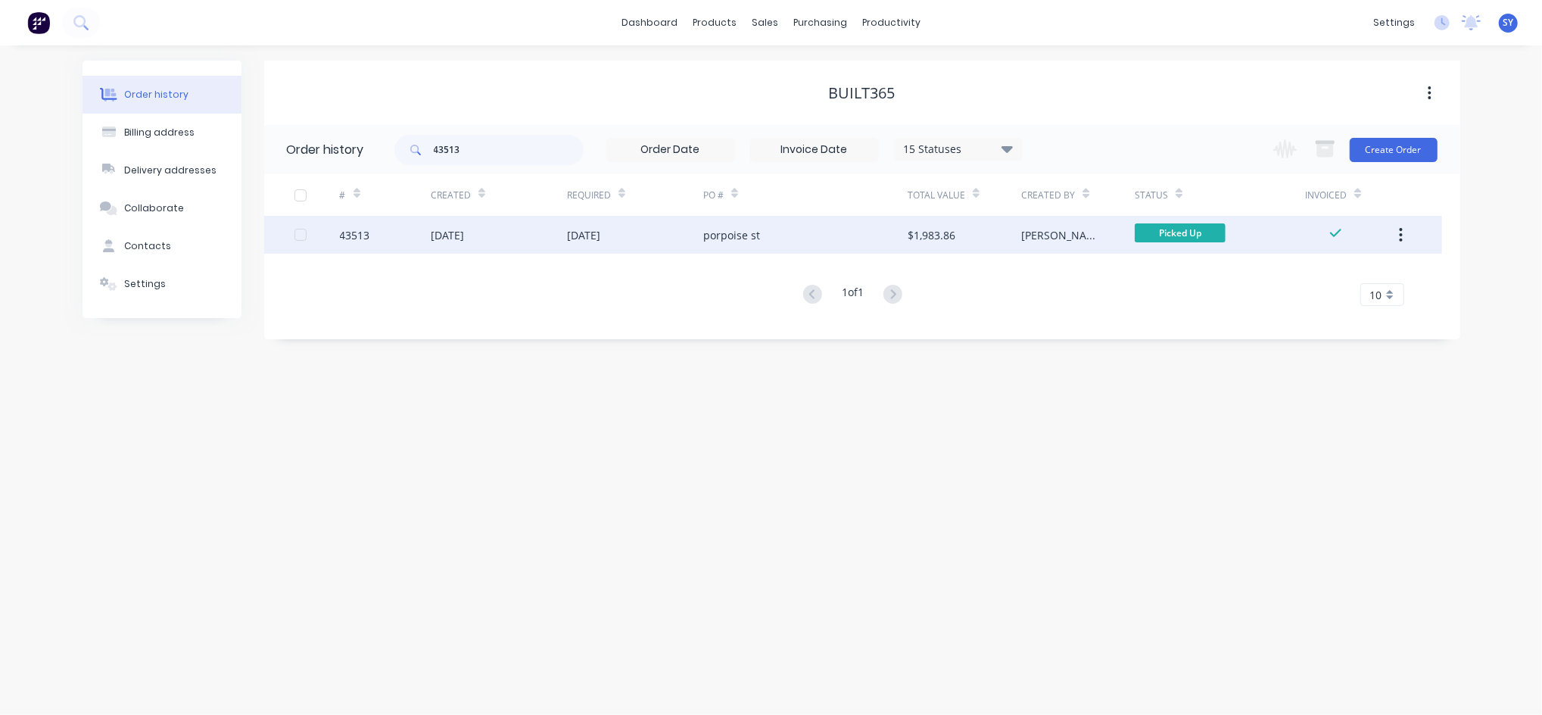
click at [504, 232] on div "[DATE]" at bounding box center [499, 235] width 136 height 38
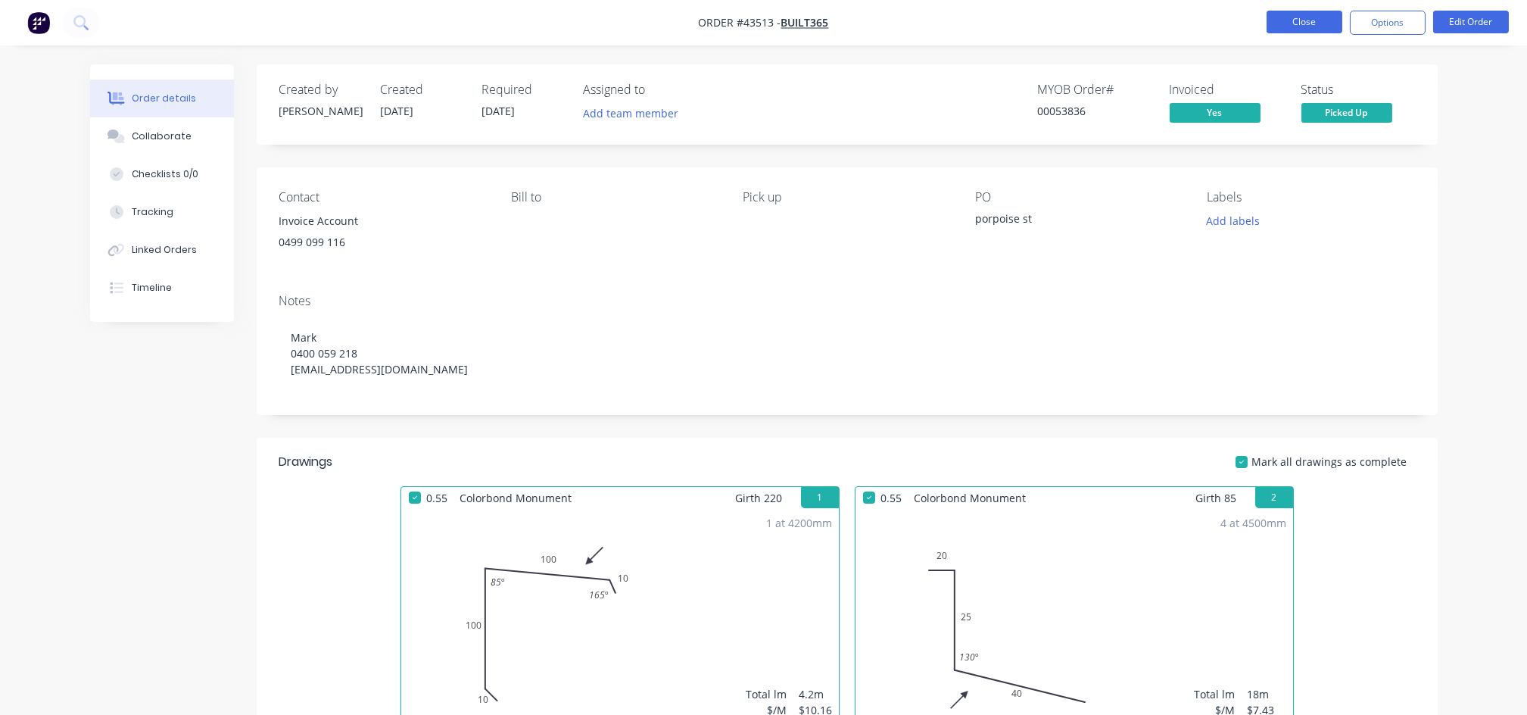
click at [1291, 13] on button "Close" at bounding box center [1305, 22] width 76 height 23
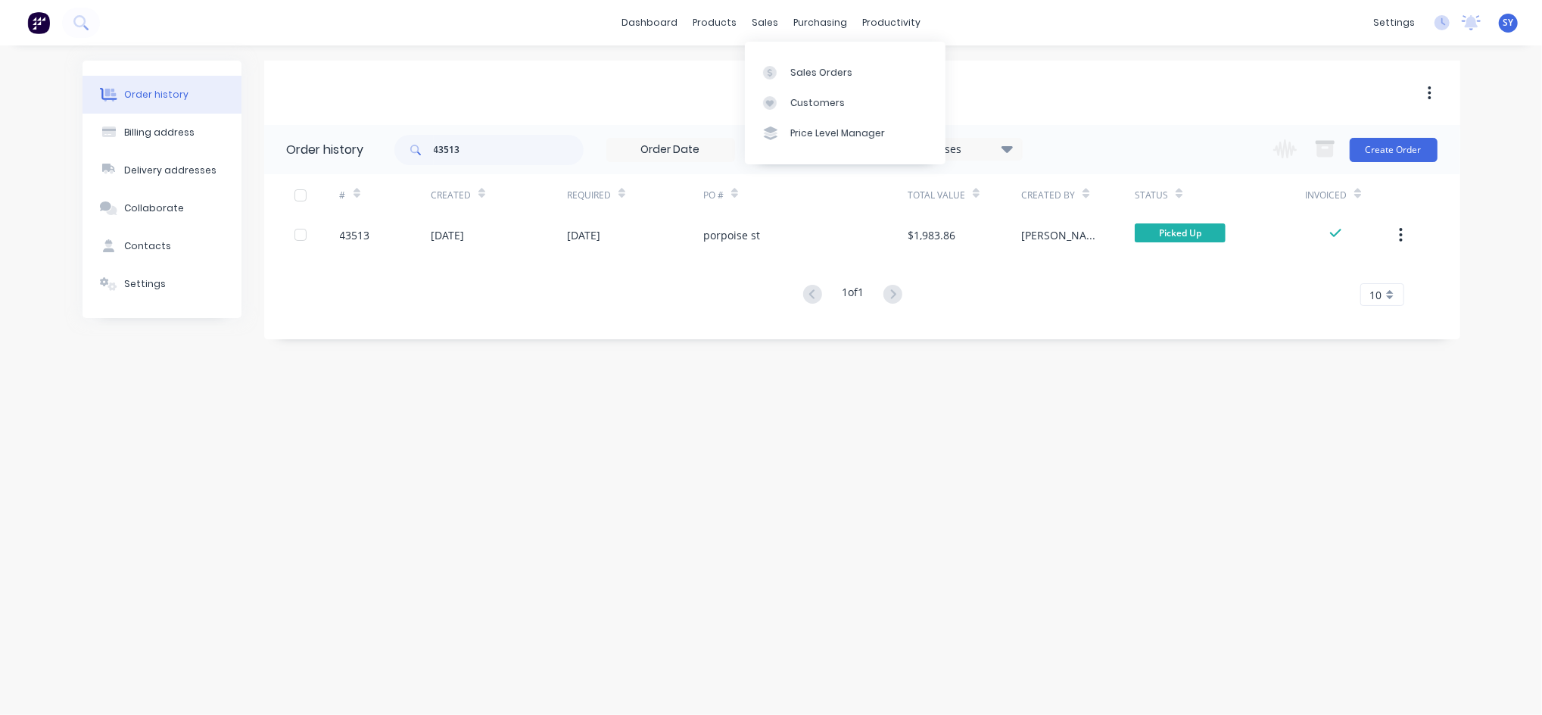
drag, startPoint x: 757, startPoint y: 24, endPoint x: 773, endPoint y: 41, distance: 23.0
click at [757, 24] on div "sales" at bounding box center [765, 22] width 42 height 23
click at [812, 70] on div "Sales Orders" at bounding box center [821, 73] width 62 height 14
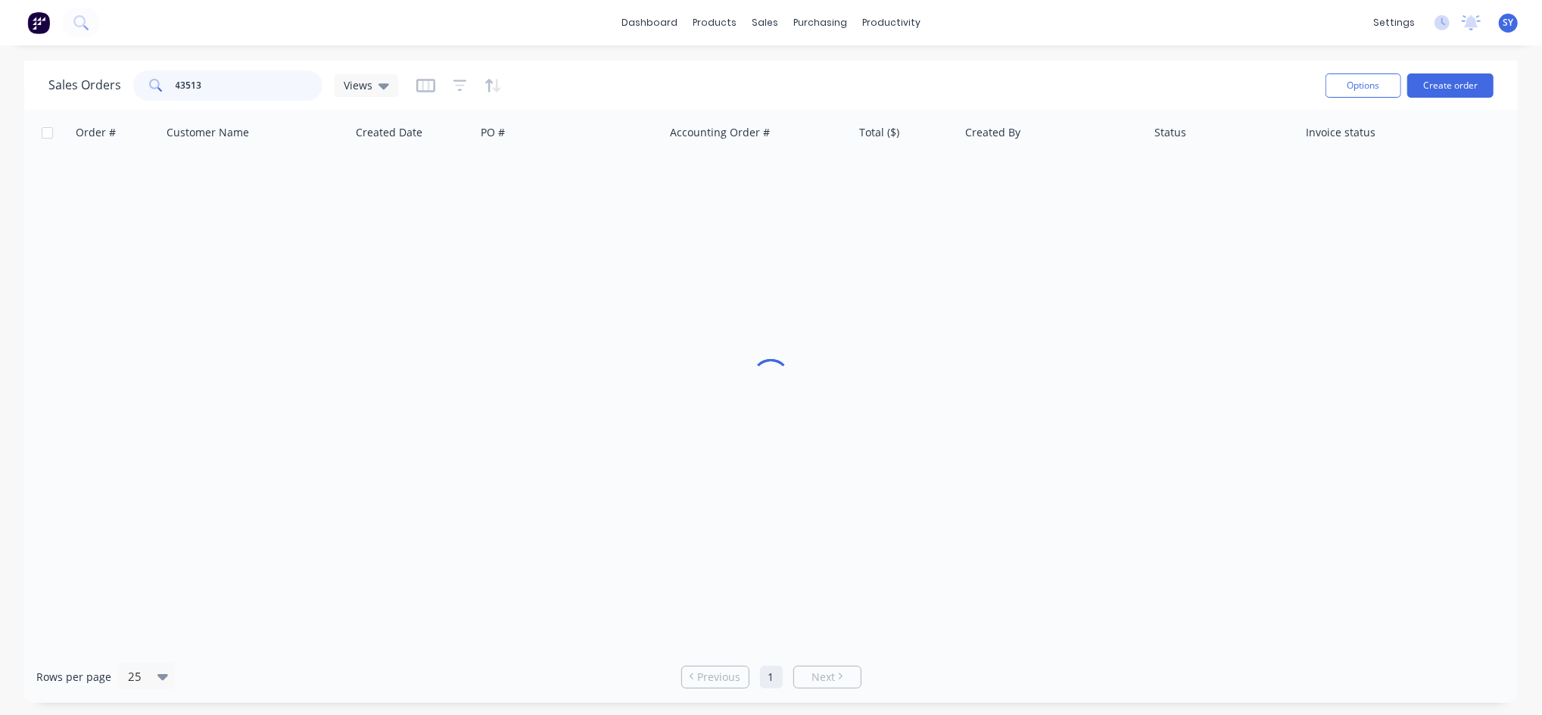
drag, startPoint x: 294, startPoint y: 85, endPoint x: 109, endPoint y: 85, distance: 184.7
click at [109, 85] on div "Sales Orders 43513 Views" at bounding box center [223, 85] width 350 height 30
type input "43447"
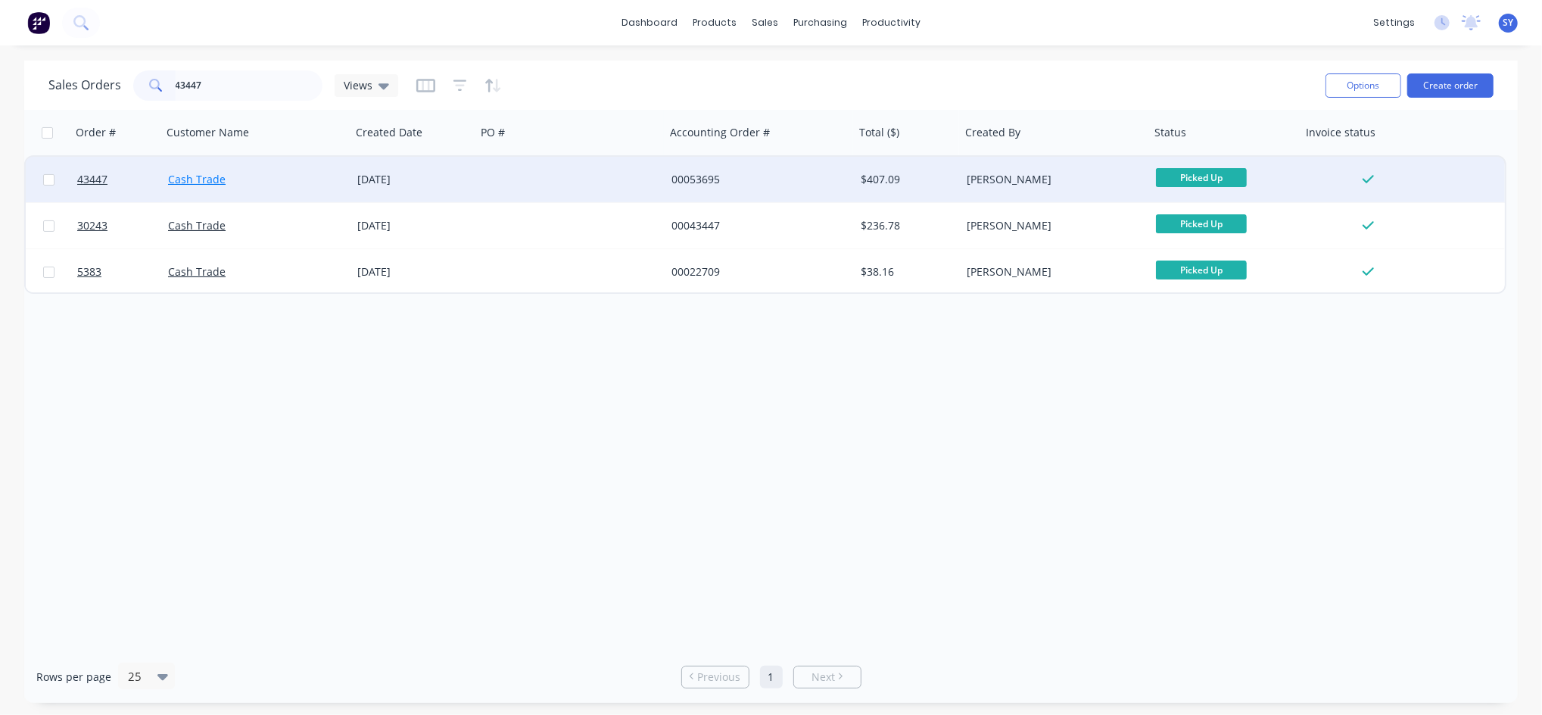
click at [176, 185] on link "Cash Trade" at bounding box center [197, 179] width 58 height 14
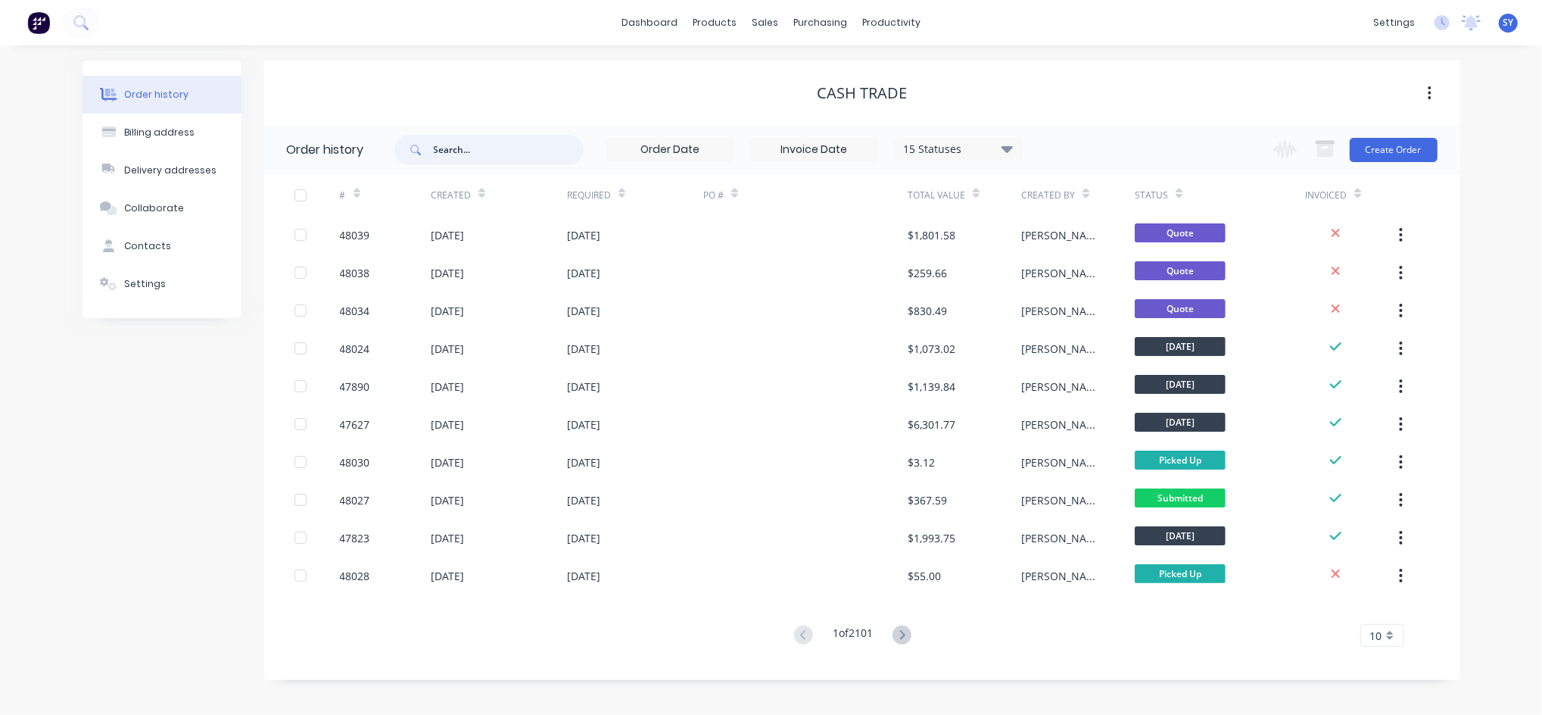
click at [482, 155] on input "text" at bounding box center [509, 150] width 150 height 30
type input "43447"
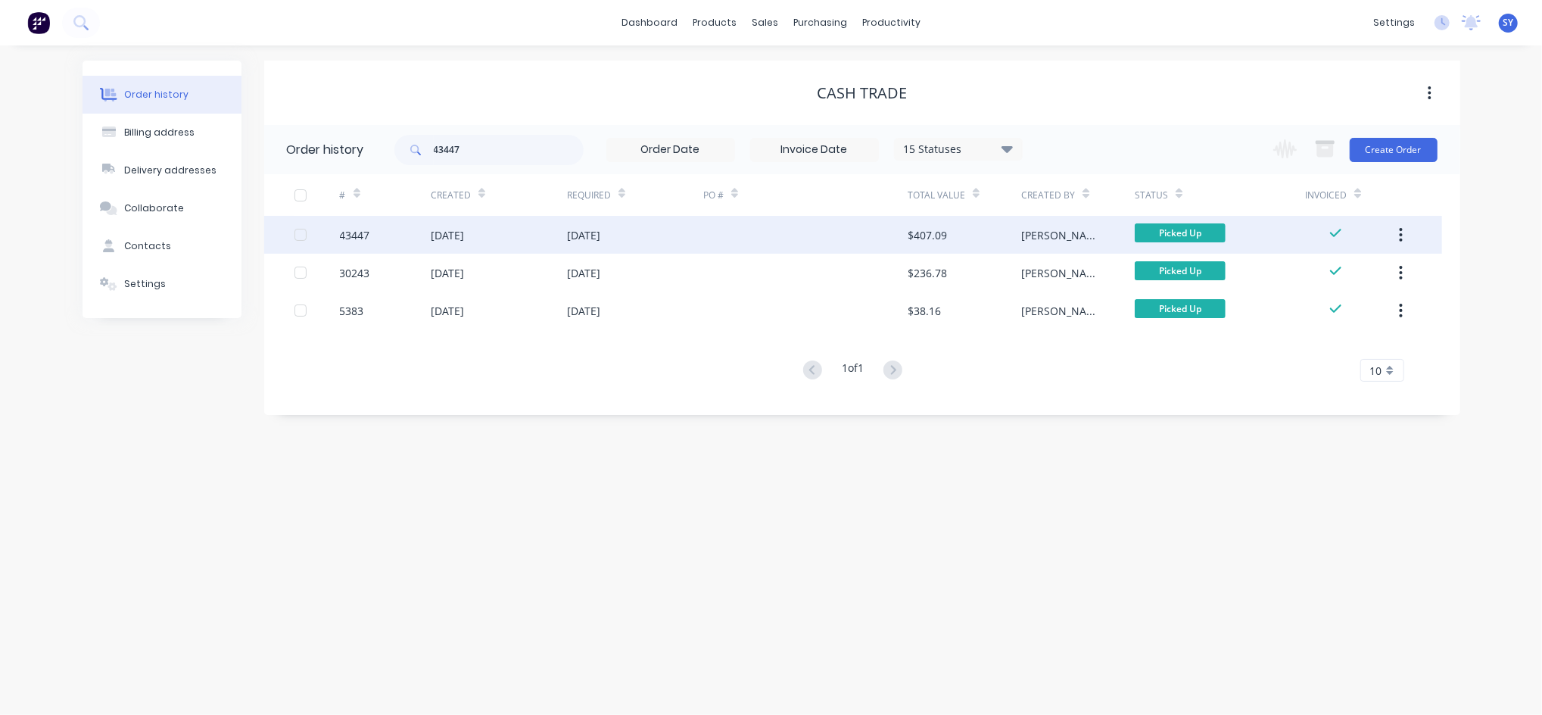
click at [406, 242] on div "43447" at bounding box center [385, 235] width 91 height 38
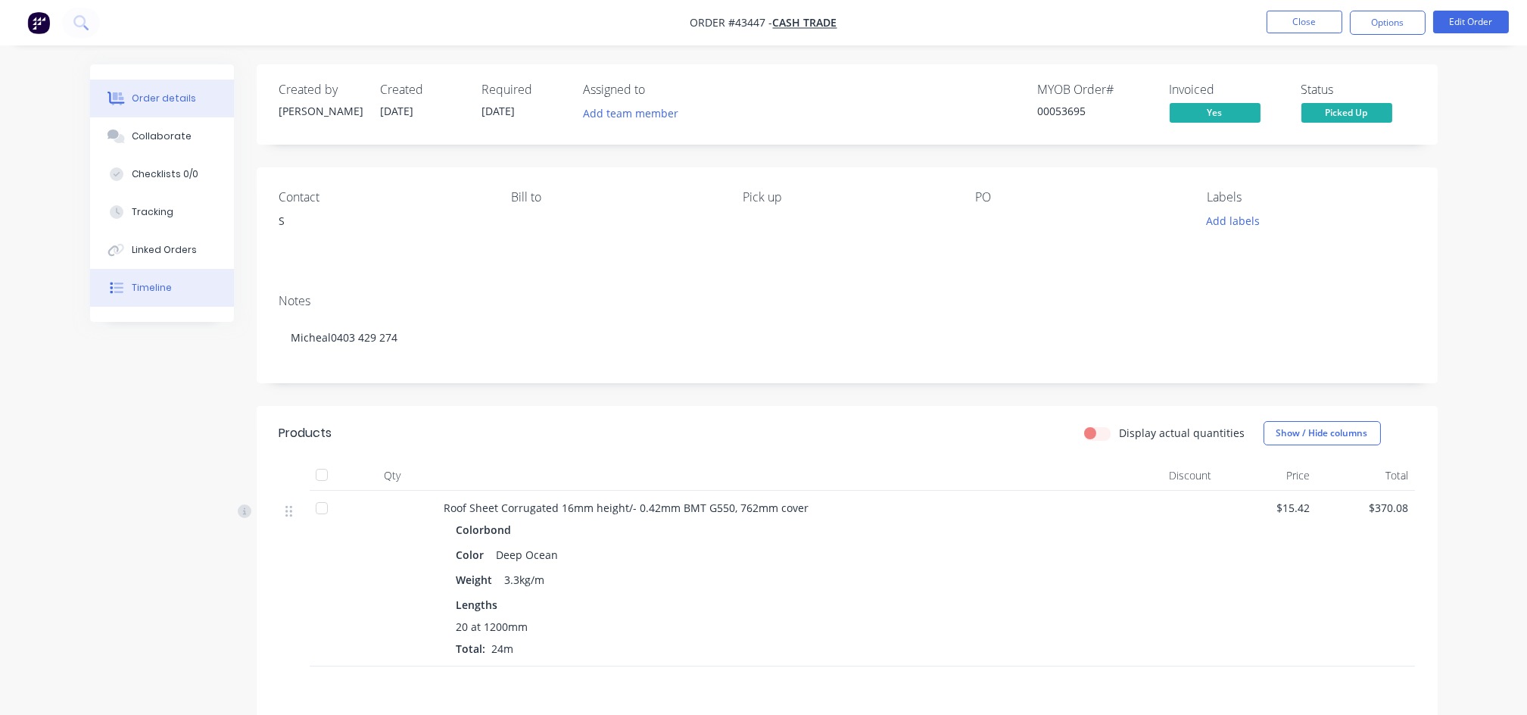
click at [164, 282] on div "Timeline" at bounding box center [152, 288] width 40 height 14
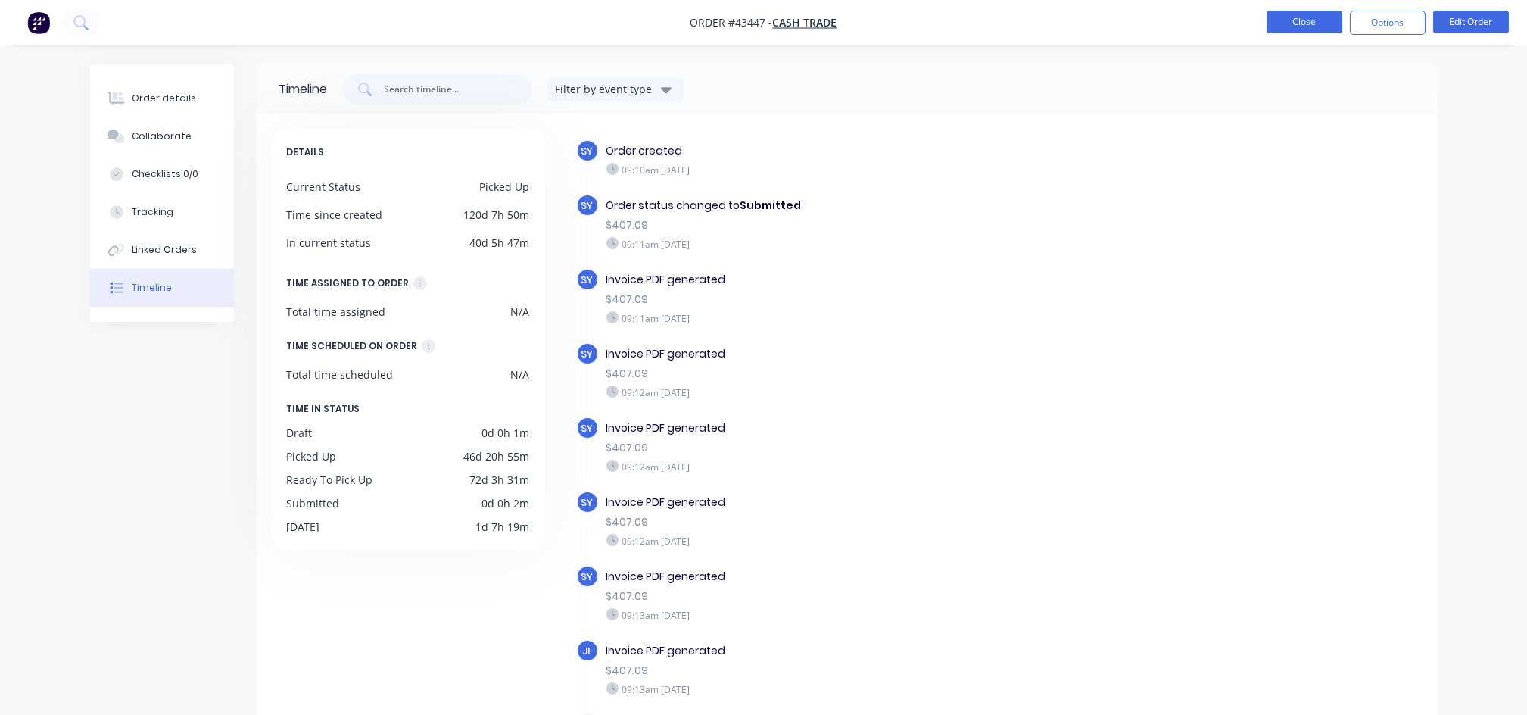
click at [1311, 22] on button "Close" at bounding box center [1305, 22] width 76 height 23
